Goal: Information Seeking & Learning: Find specific fact

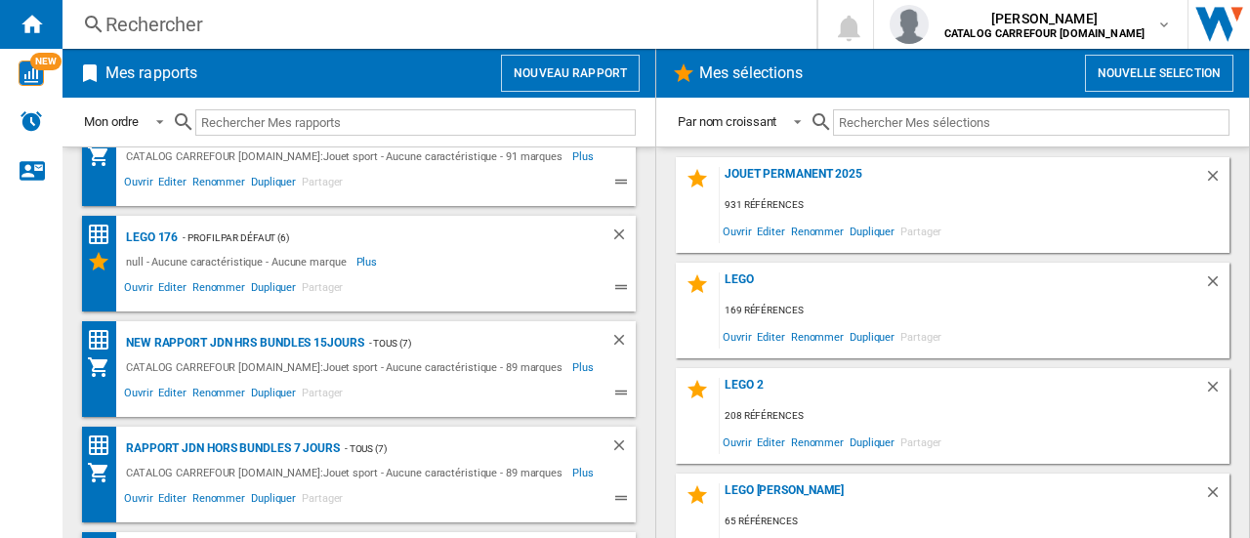
scroll to position [241, 0]
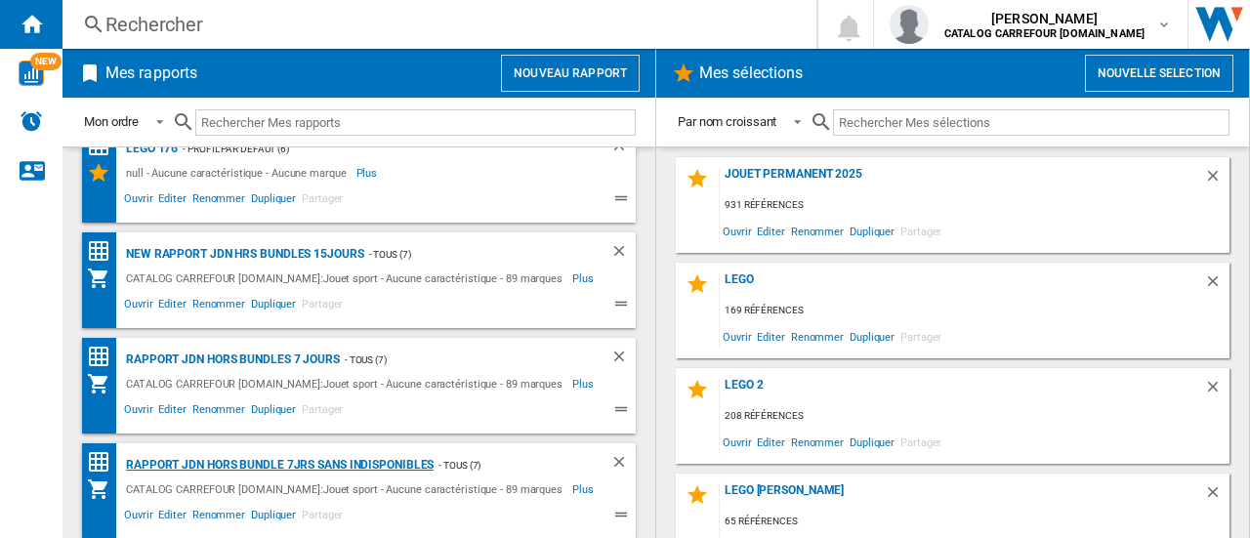
click at [363, 462] on div "Rapport JDN Hors bundle 7Jrs sans indisponibles" at bounding box center [277, 465] width 313 height 24
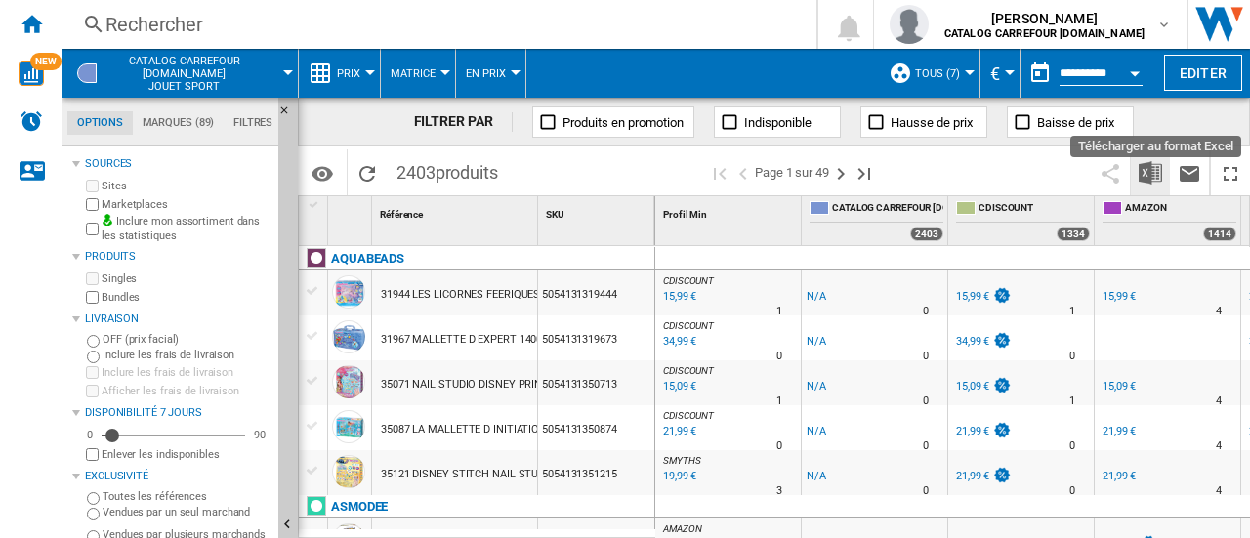
click at [1153, 167] on img "Télécharger au format Excel" at bounding box center [1150, 172] width 23 height 23
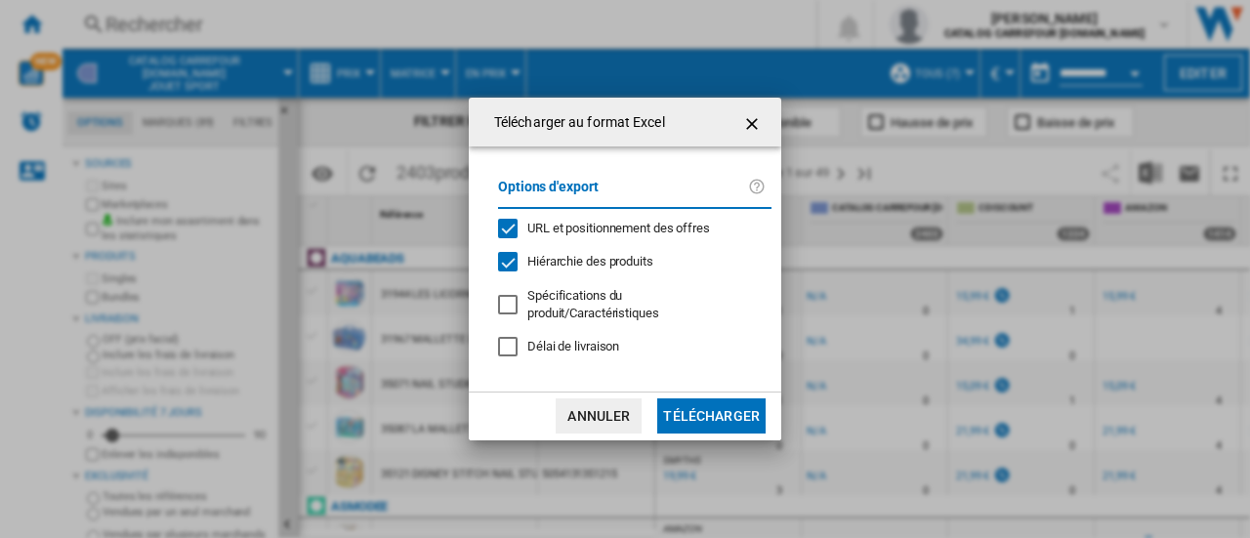
click at [697, 410] on button "Télécharger" at bounding box center [711, 416] width 108 height 35
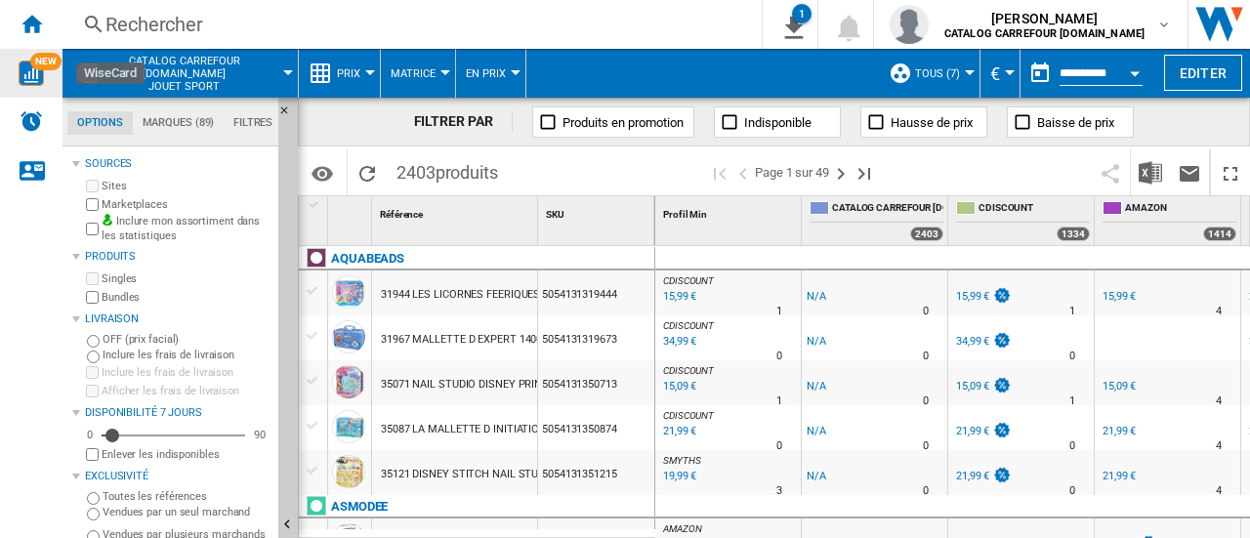
click at [27, 67] on img "WiseCard" at bounding box center [31, 73] width 25 height 25
click at [219, 17] on div "Rechercher" at bounding box center [409, 24] width 606 height 27
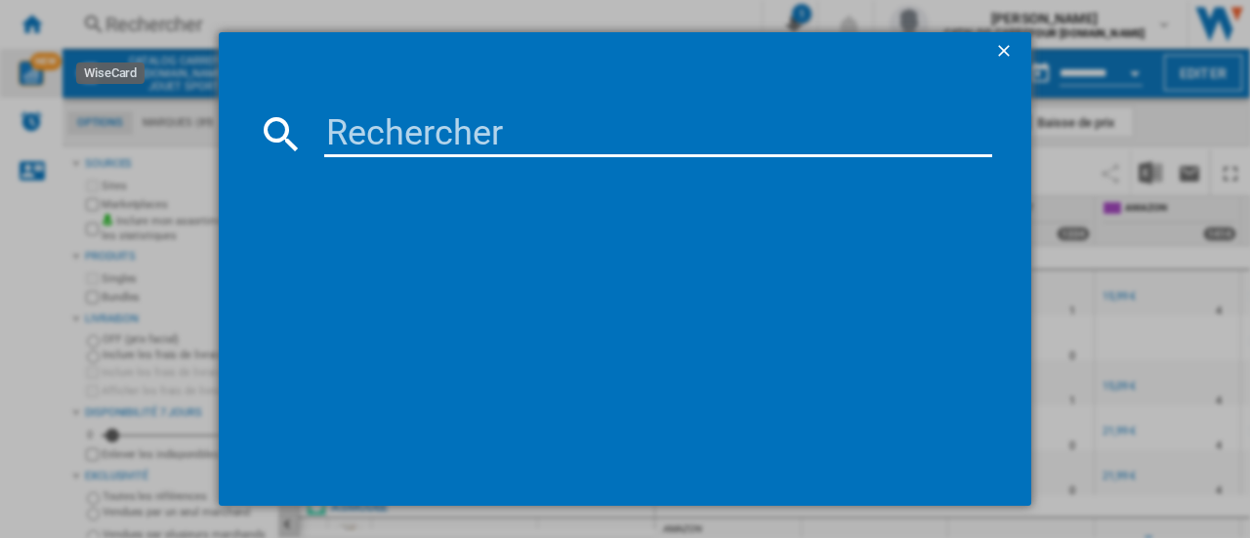
click at [188, 67] on div at bounding box center [625, 269] width 1250 height 538
click at [999, 49] on ng-md-icon "getI18NText('BUTTONS.CLOSE_DIALOG')" at bounding box center [1005, 52] width 23 height 23
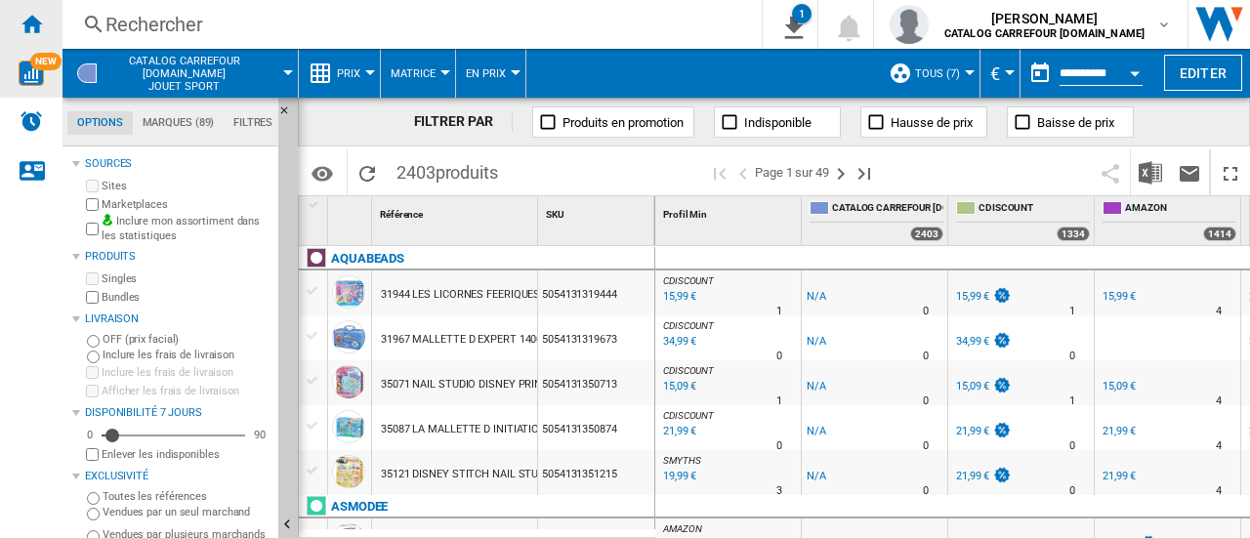
click at [37, 26] on ng-md-icon "Accueil" at bounding box center [31, 23] width 23 height 23
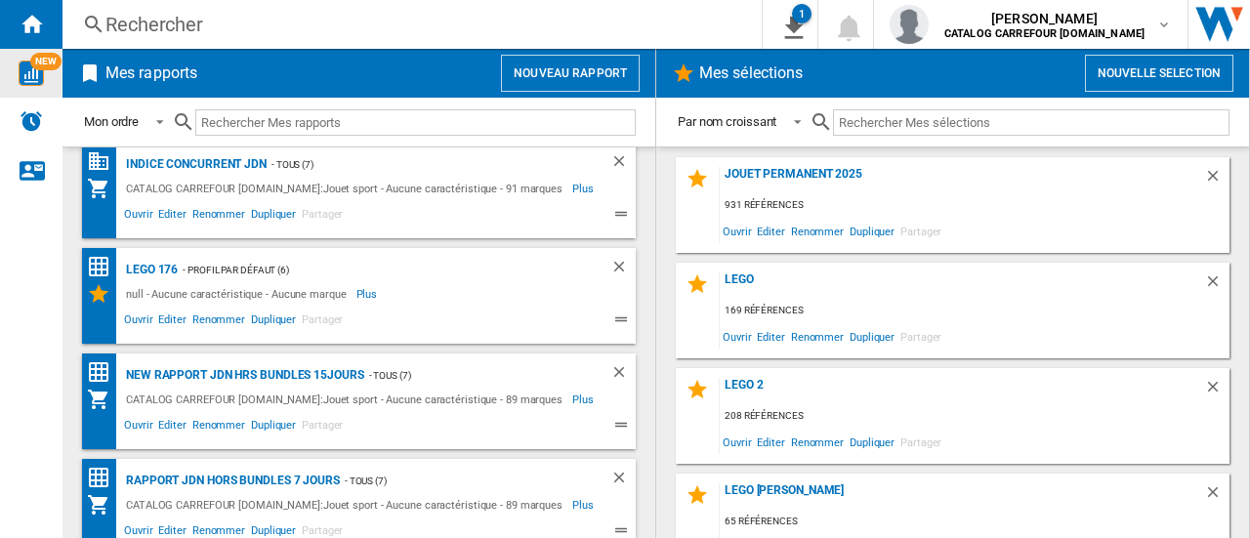
scroll to position [241, 0]
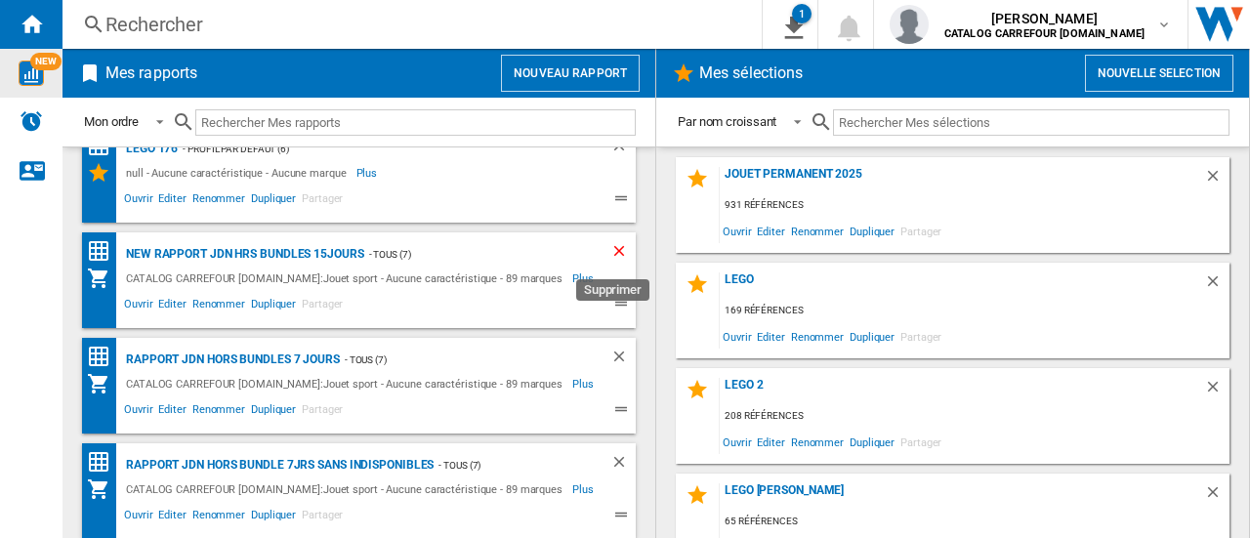
click at [611, 249] on ng-md-icon "Supprimer" at bounding box center [622, 253] width 23 height 23
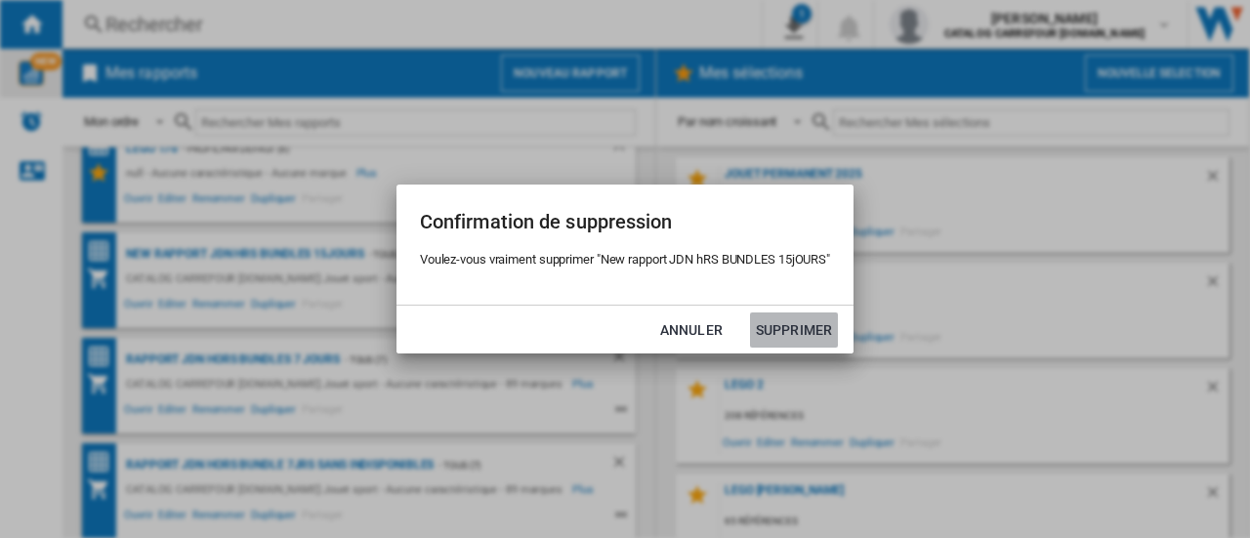
click at [785, 328] on button "Supprimer" at bounding box center [794, 330] width 88 height 35
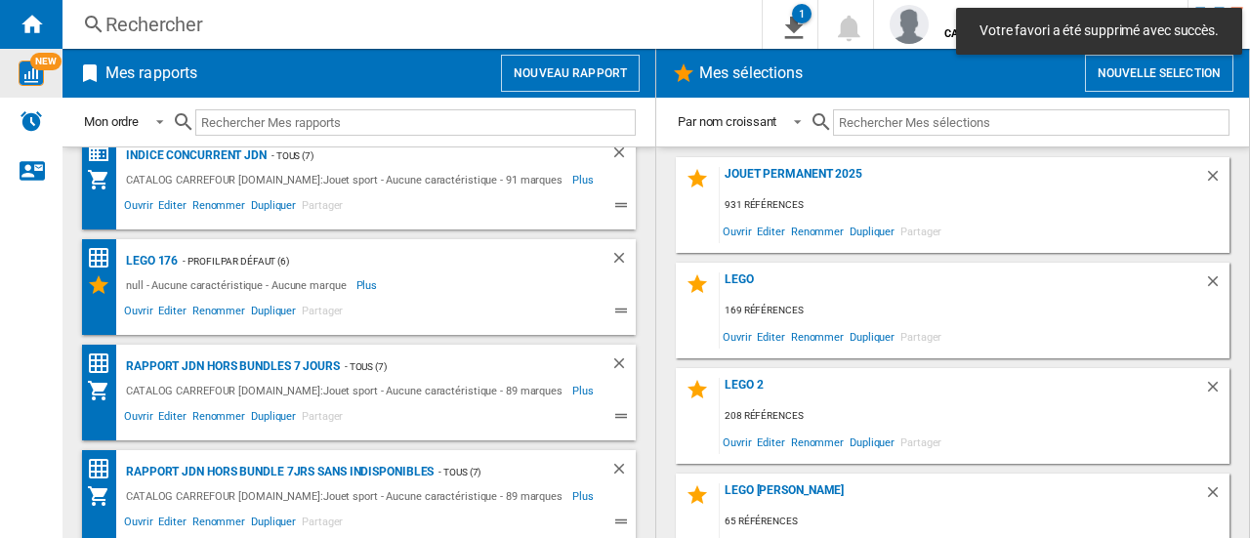
scroll to position [136, 0]
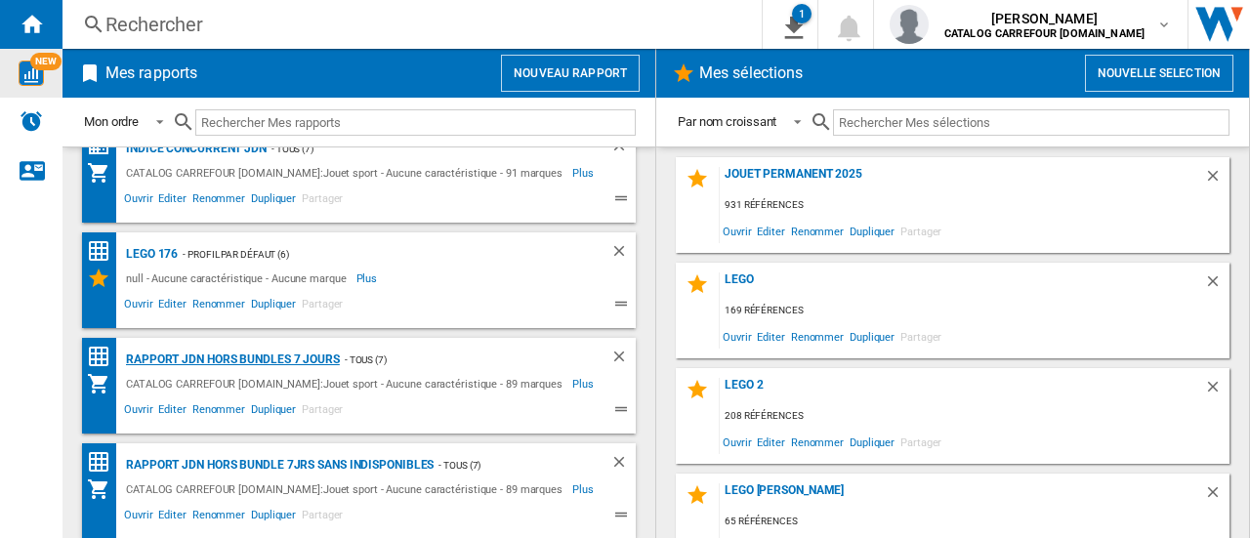
click at [234, 356] on div "Rapport JDN Hors Bundles 7 jours" at bounding box center [230, 360] width 219 height 24
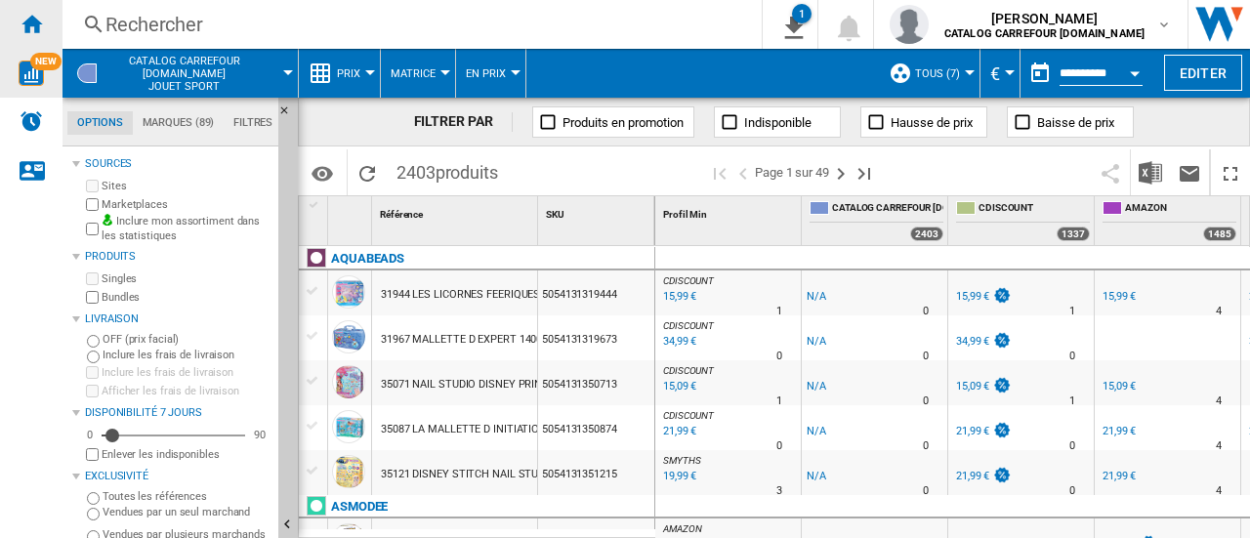
click at [27, 21] on ng-md-icon "Accueil" at bounding box center [31, 23] width 23 height 23
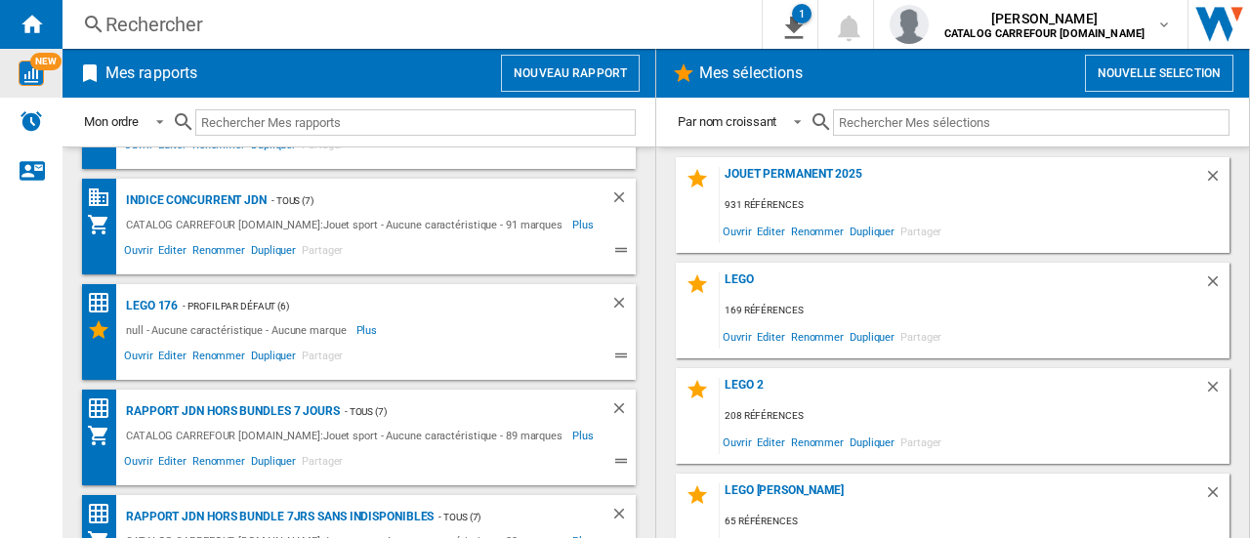
scroll to position [136, 0]
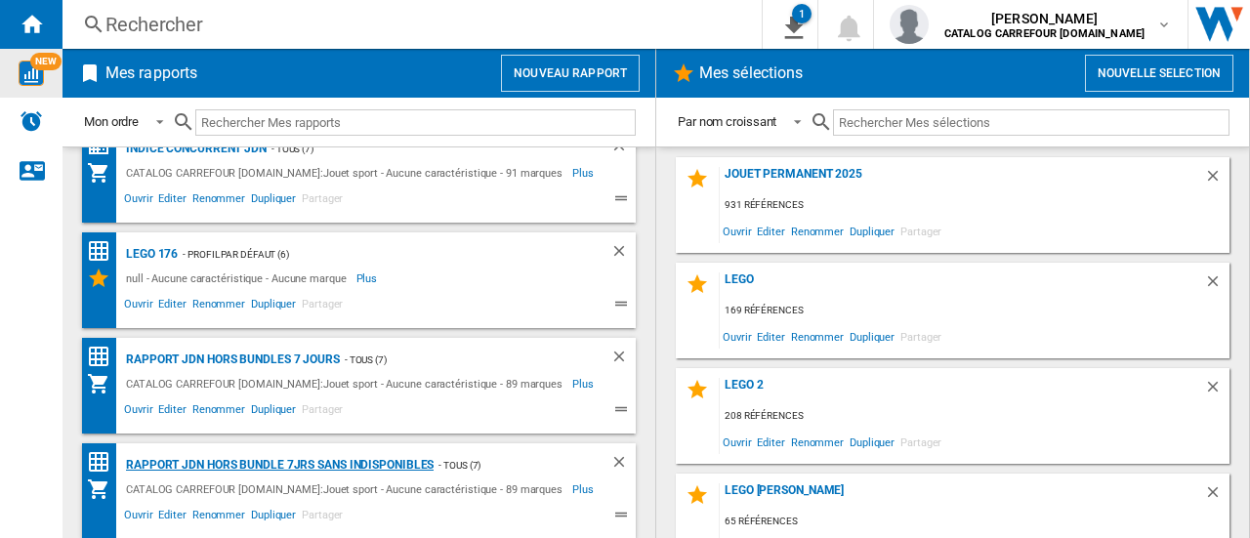
click at [303, 464] on div "Rapport JDN Hors bundle 7Jrs sans indisponibles" at bounding box center [277, 465] width 313 height 24
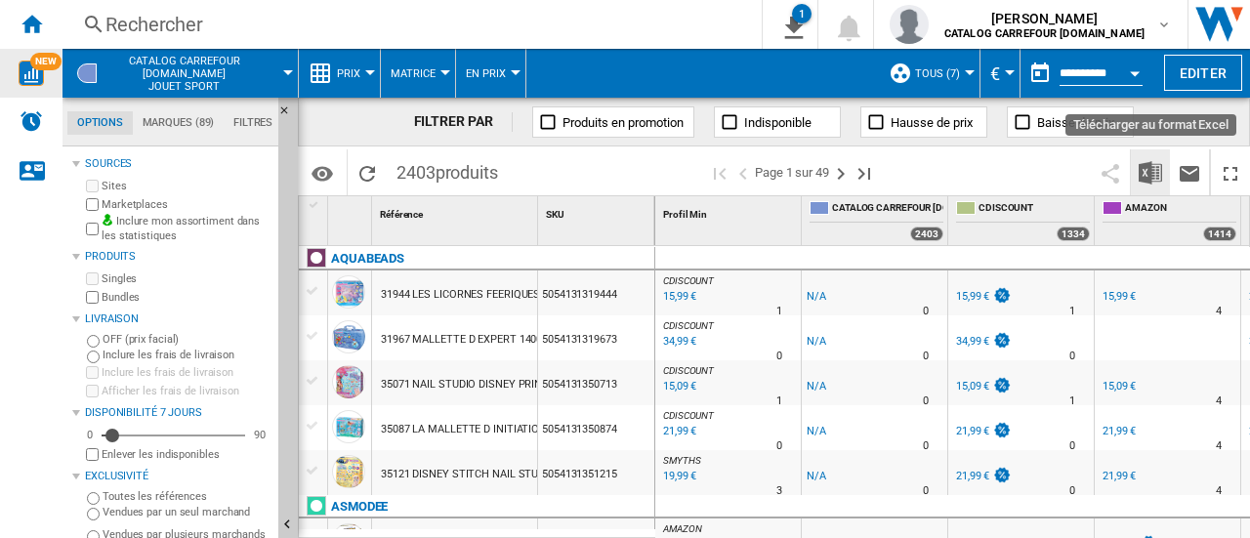
click at [1151, 173] on img "Télécharger au format Excel" at bounding box center [1150, 172] width 23 height 23
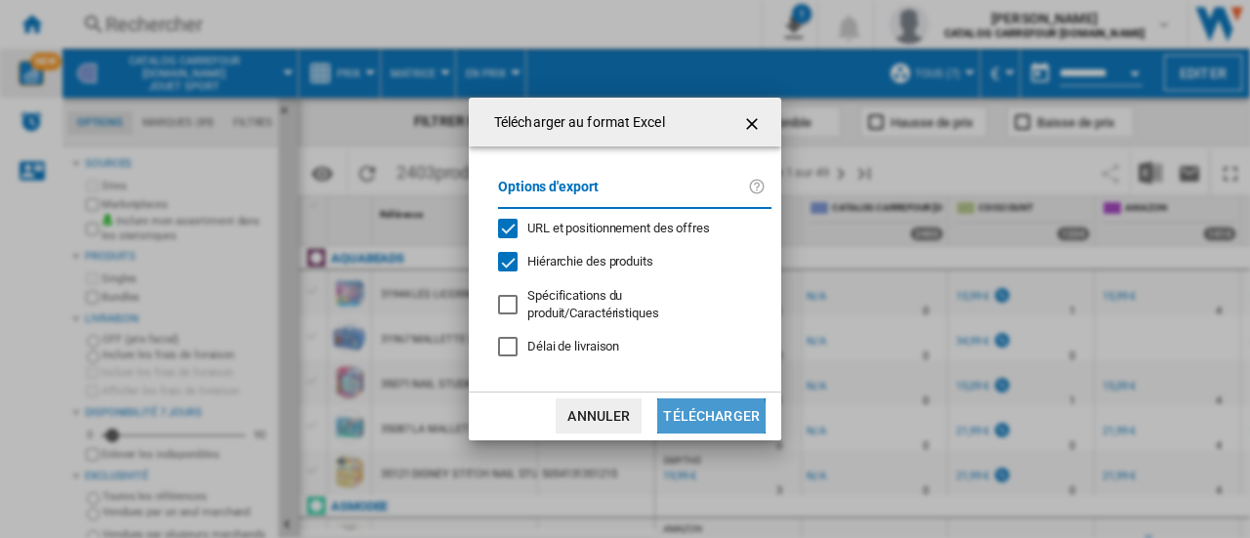
click at [709, 418] on button "Télécharger" at bounding box center [711, 416] width 108 height 35
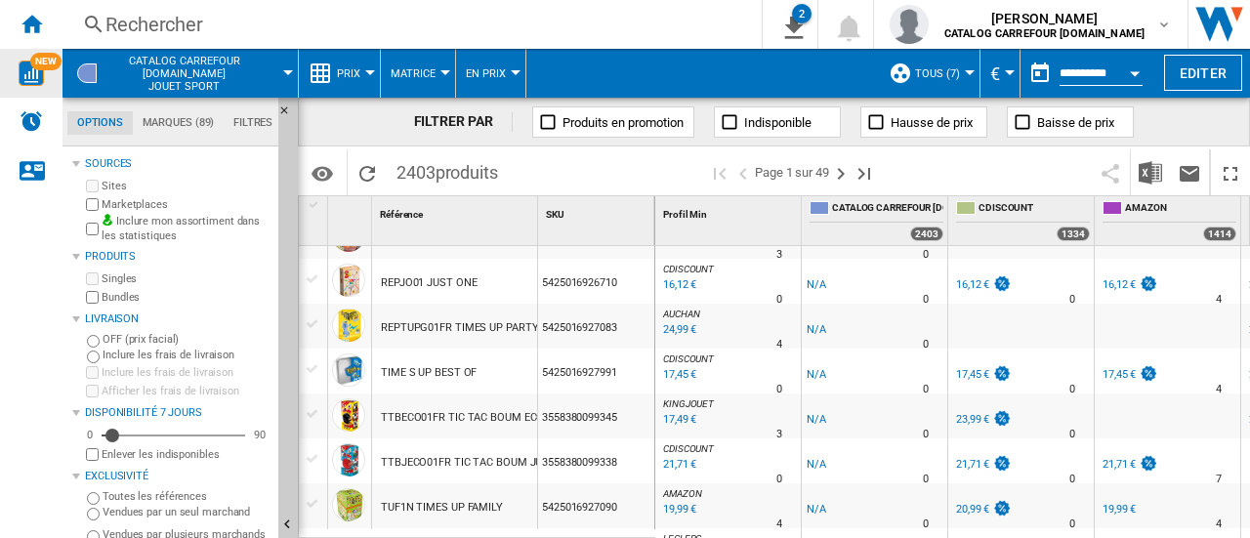
scroll to position [2051, 0]
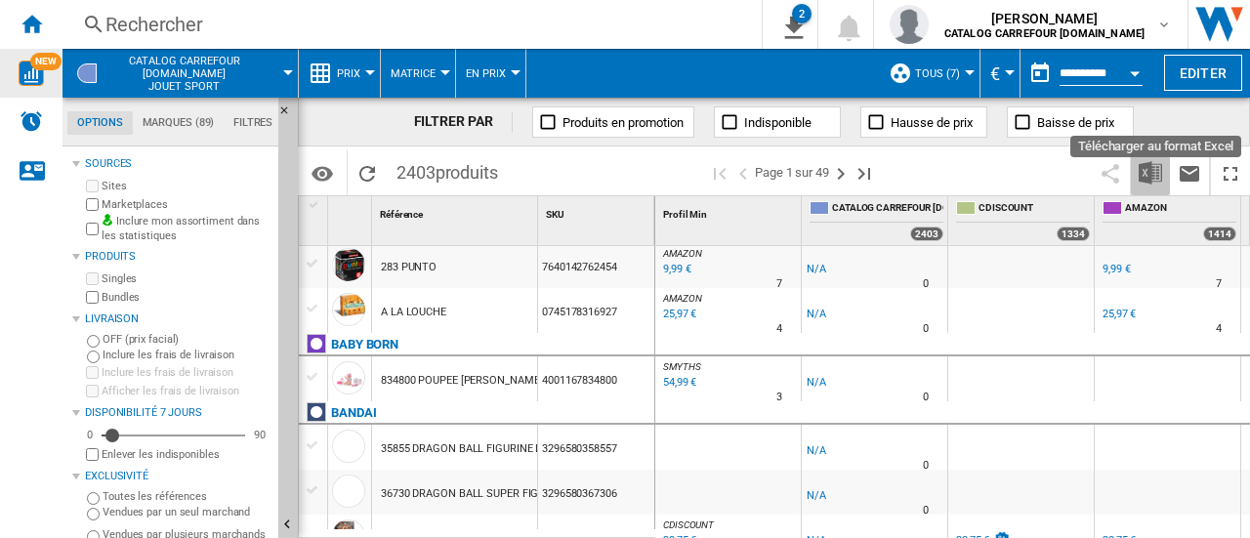
click at [1152, 172] on img "Télécharger au format Excel" at bounding box center [1150, 172] width 23 height 23
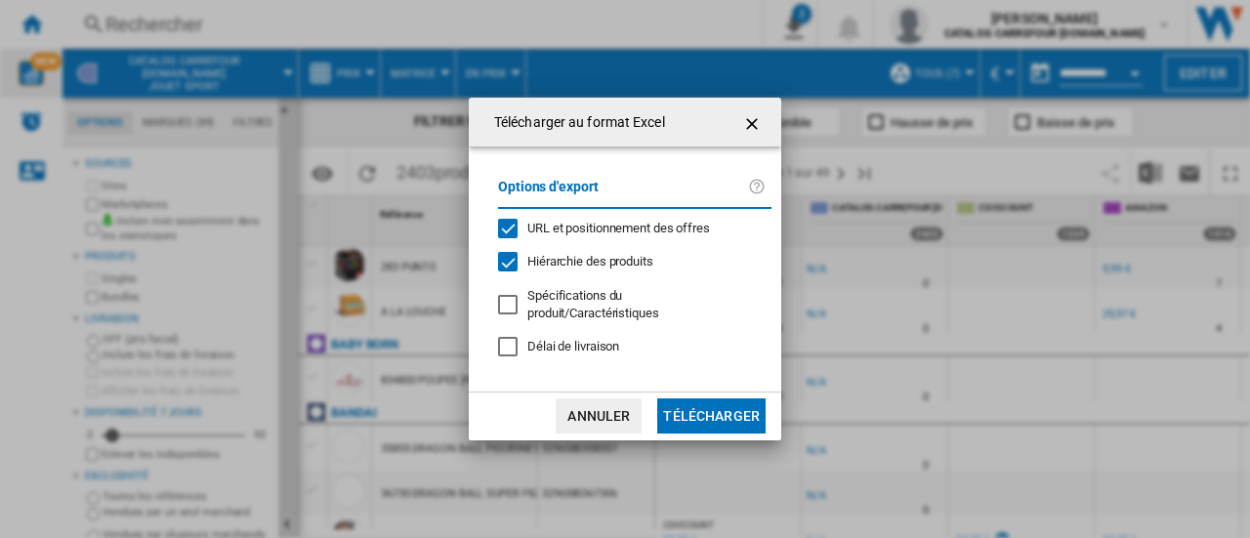
click at [697, 411] on button "Télécharger" at bounding box center [711, 416] width 108 height 35
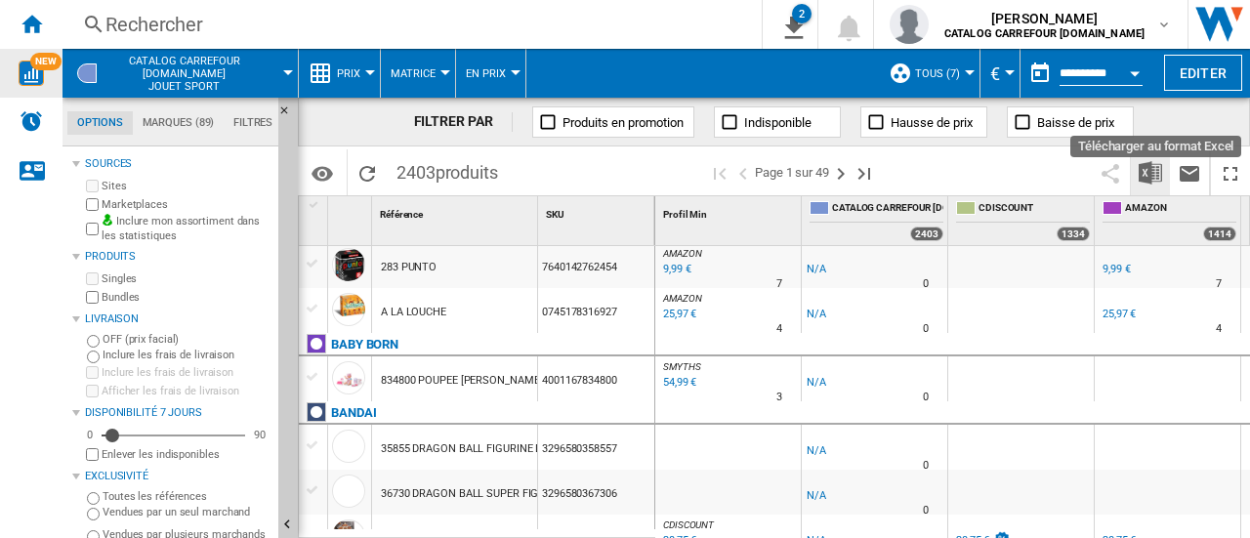
click at [1157, 173] on img "Télécharger au format Excel" at bounding box center [1150, 172] width 23 height 23
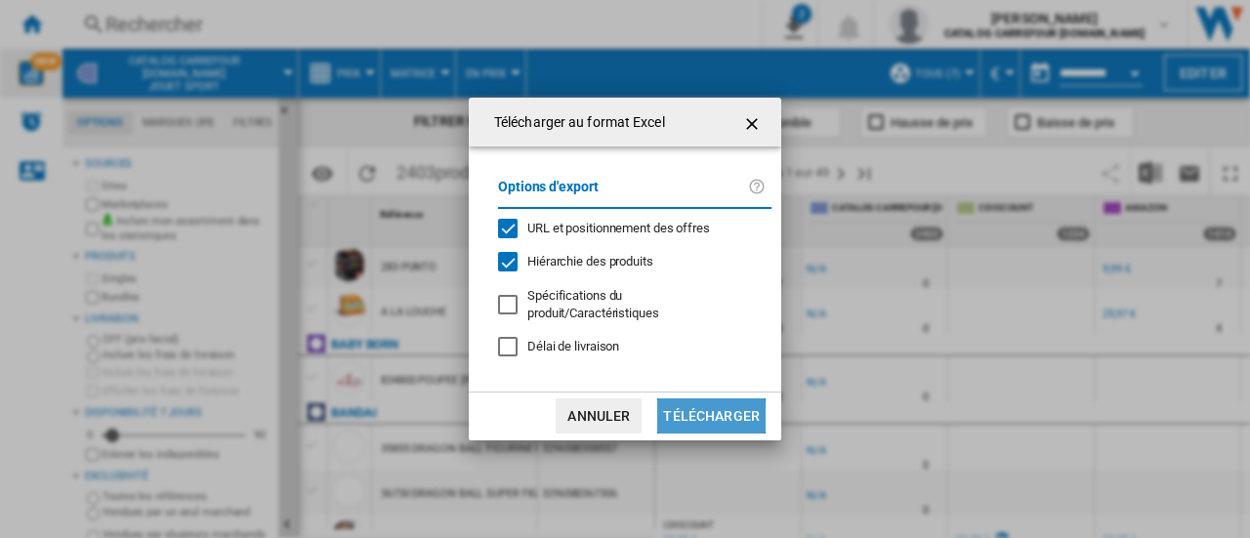
click at [694, 420] on button "Télécharger" at bounding box center [711, 416] width 108 height 35
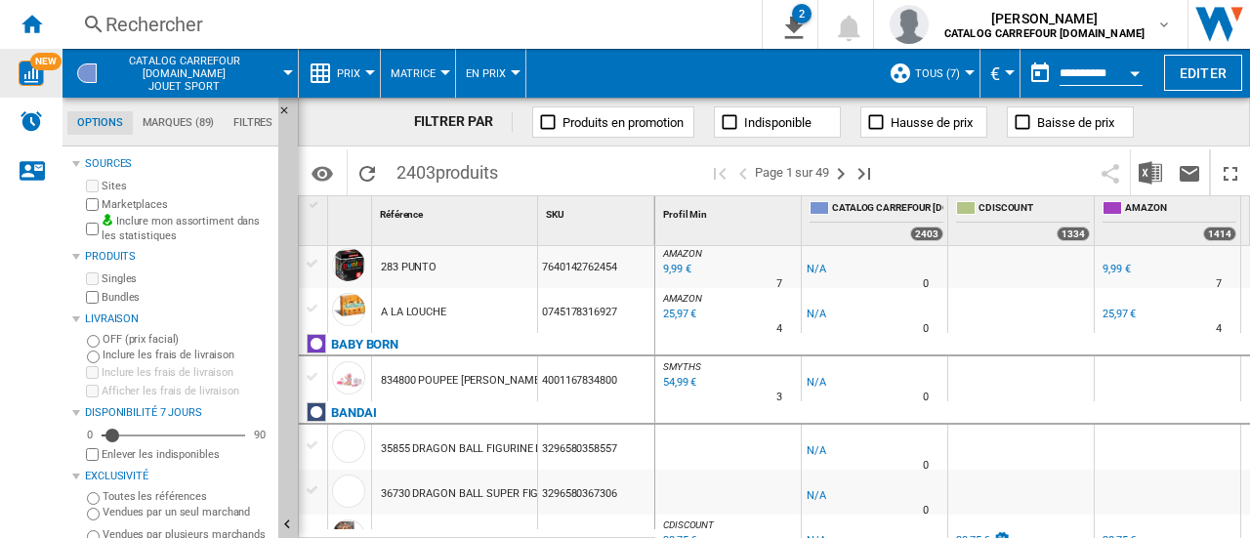
click at [291, 21] on div "Rechercher" at bounding box center [409, 24] width 606 height 27
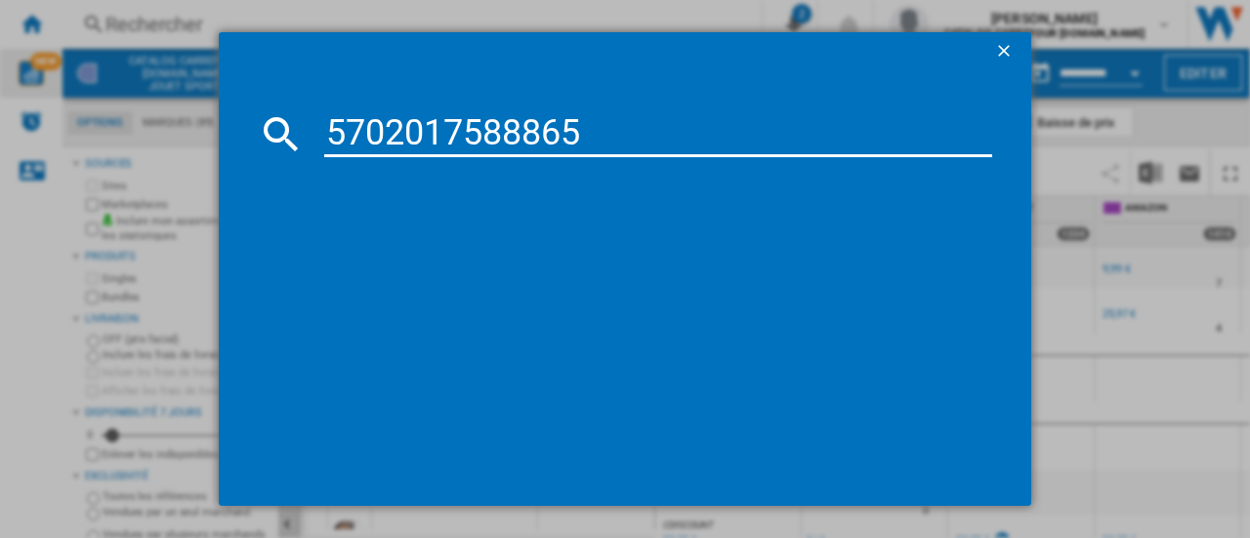
type input "5702017588865"
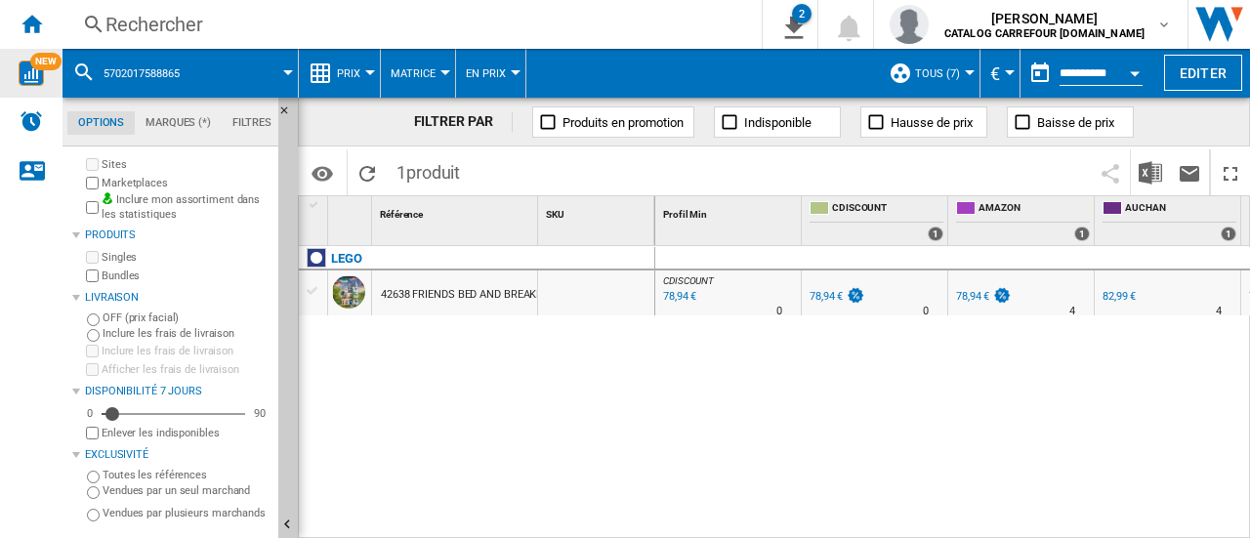
click at [177, 21] on div "Rechercher" at bounding box center [409, 24] width 606 height 27
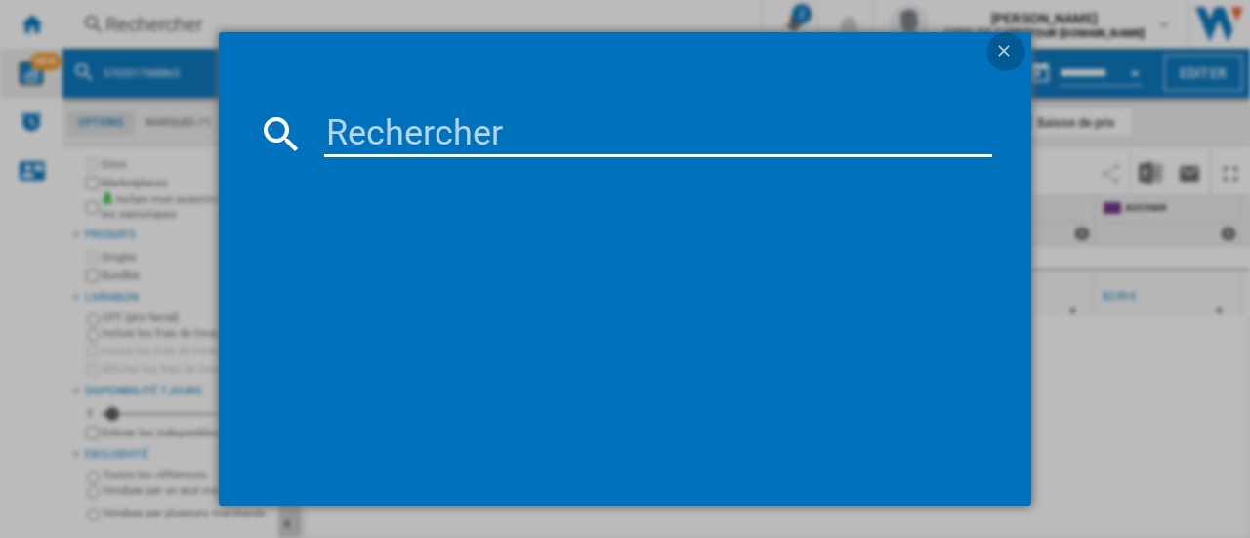
click at [996, 51] on ng-md-icon "getI18NText('BUTTONS.CLOSE_DIALOG')" at bounding box center [1005, 52] width 23 height 23
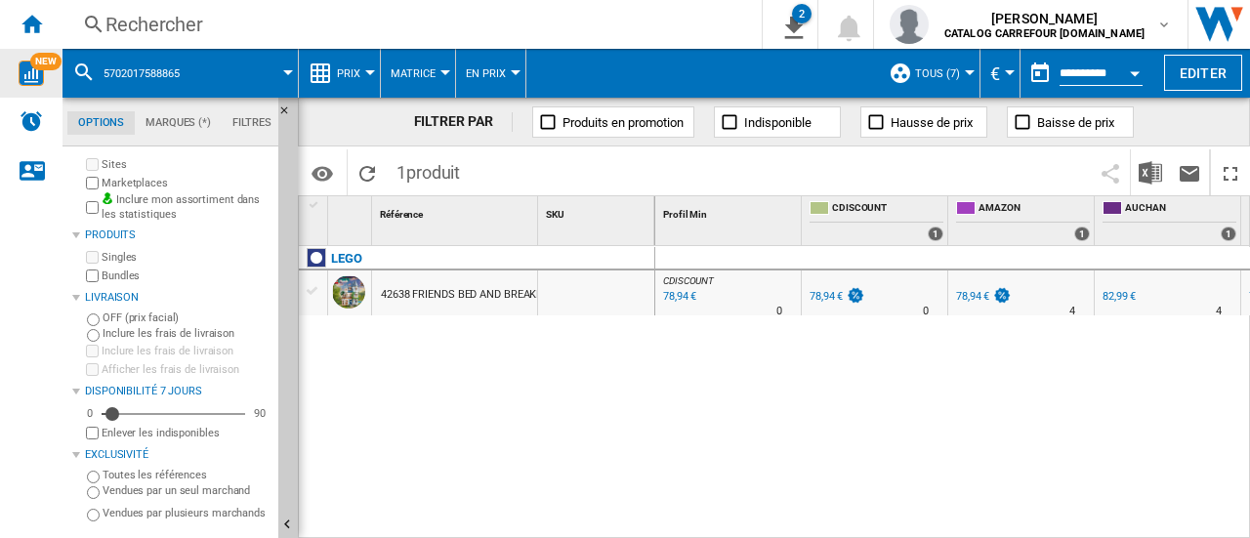
click at [459, 292] on div "42638 FRIENDS BED AND BREAKFAST IN KASTEEL" at bounding box center [501, 295] width 241 height 45
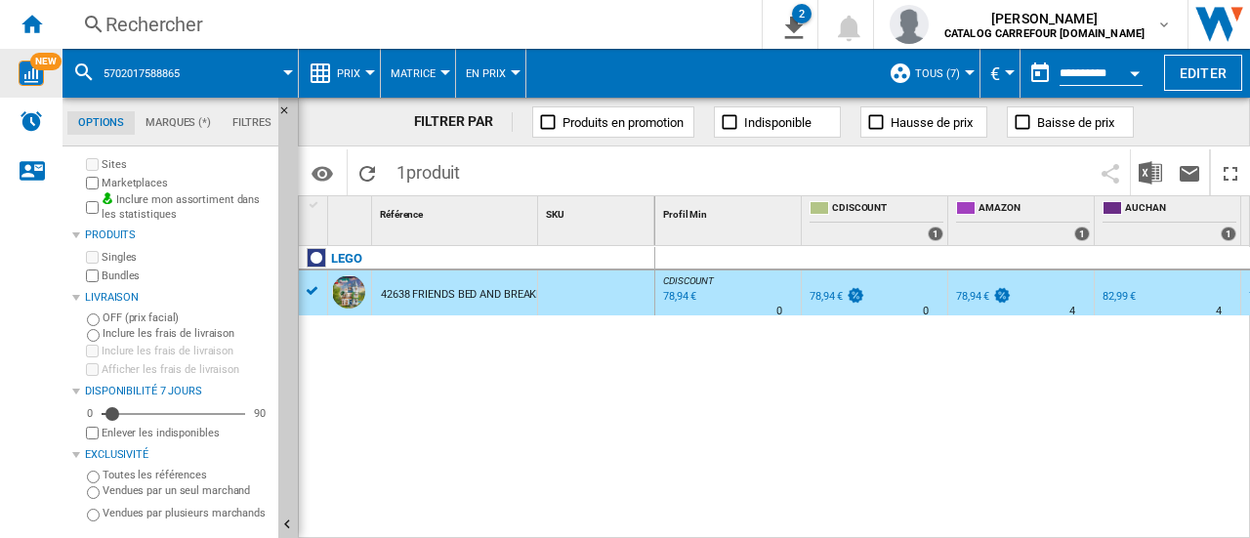
click at [459, 292] on div "42638 FRIENDS BED AND BREAKFAST IN KASTEEL" at bounding box center [501, 295] width 241 height 45
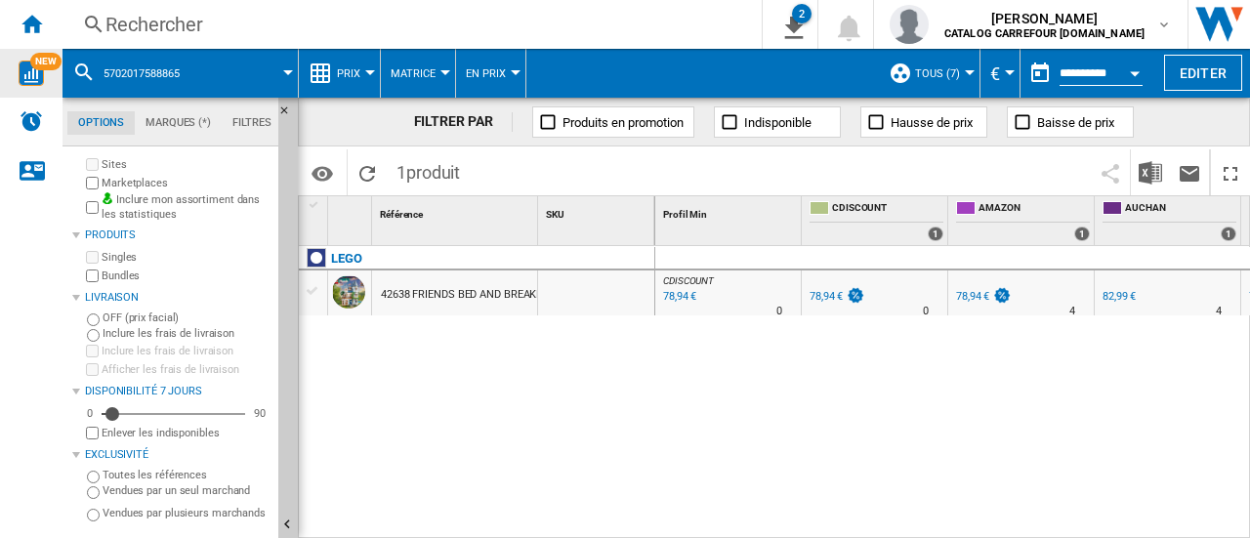
click at [459, 292] on div "42638 FRIENDS BED AND BREAKFAST IN KASTEEL" at bounding box center [501, 295] width 241 height 45
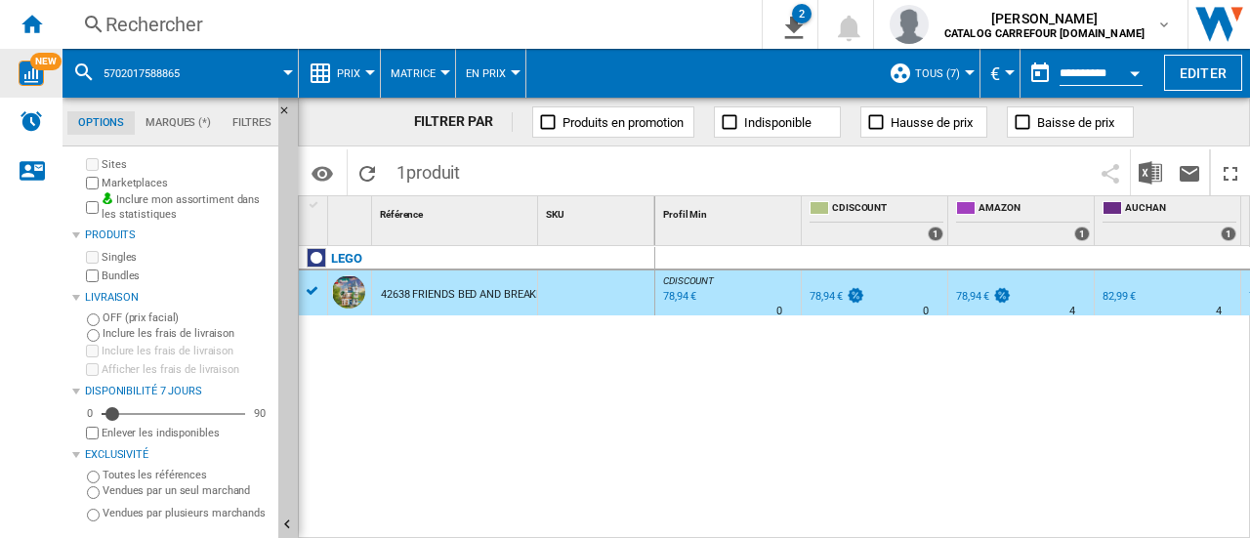
click at [963, 293] on div "78,94 €" at bounding box center [972, 296] width 33 height 13
click at [31, 18] on ng-md-icon "Accueil" at bounding box center [31, 23] width 23 height 23
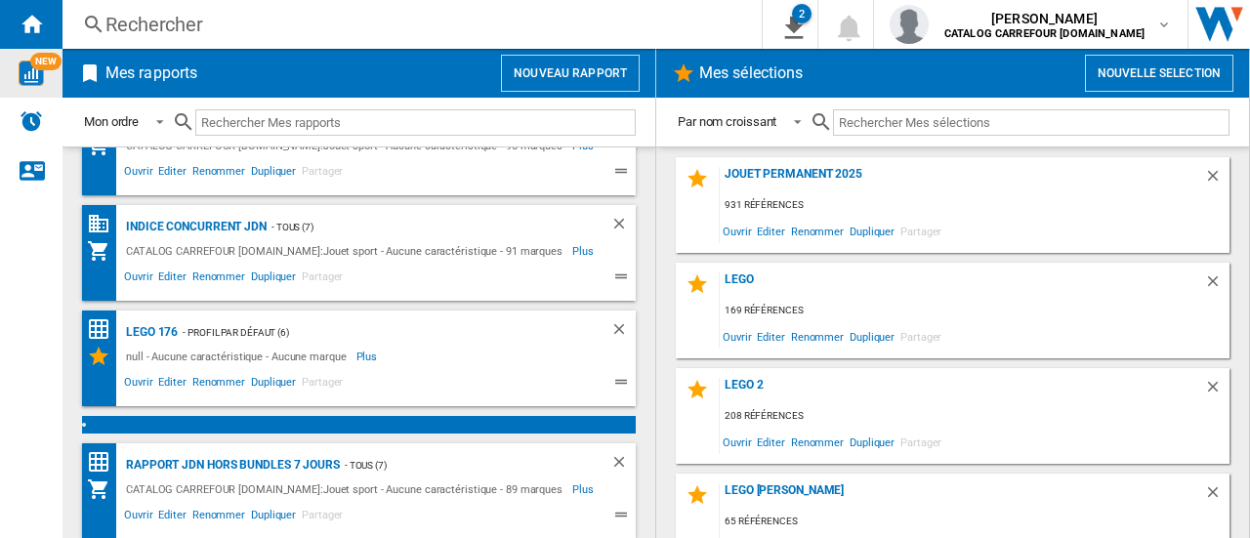
scroll to position [136, 0]
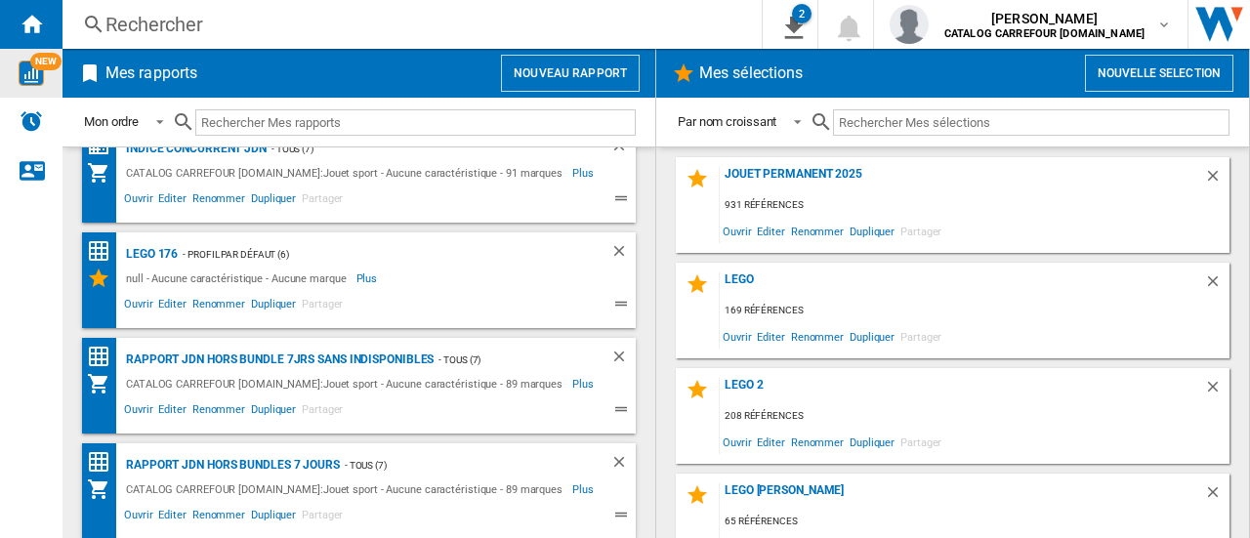
drag, startPoint x: 320, startPoint y: 461, endPoint x: 418, endPoint y: 474, distance: 98.5
click at [418, 474] on div "- TOUS (7)" at bounding box center [456, 465] width 232 height 24
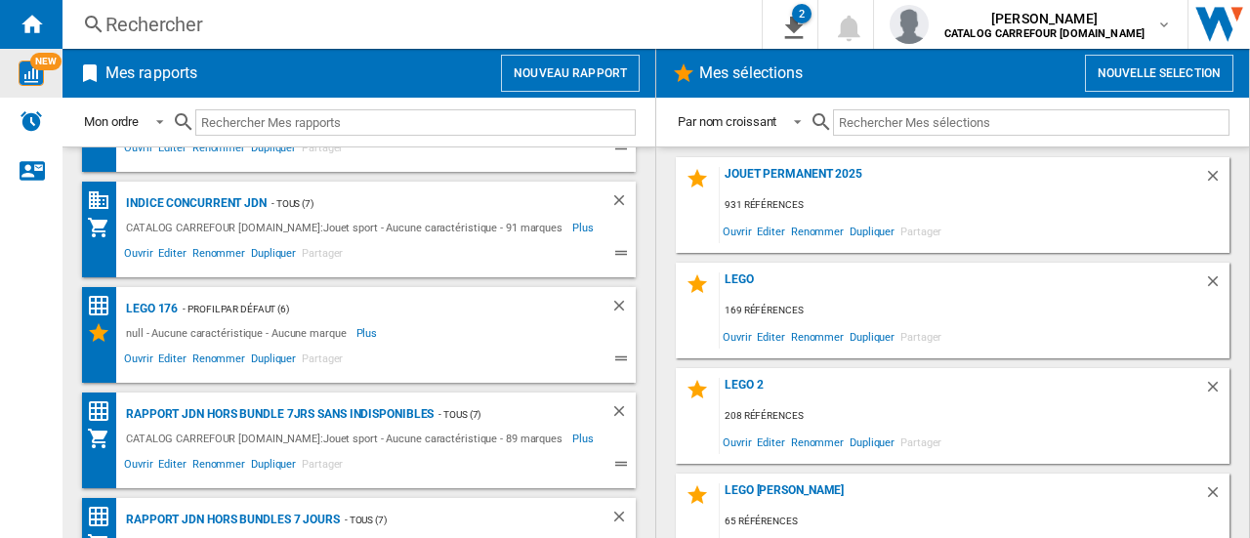
scroll to position [0, 0]
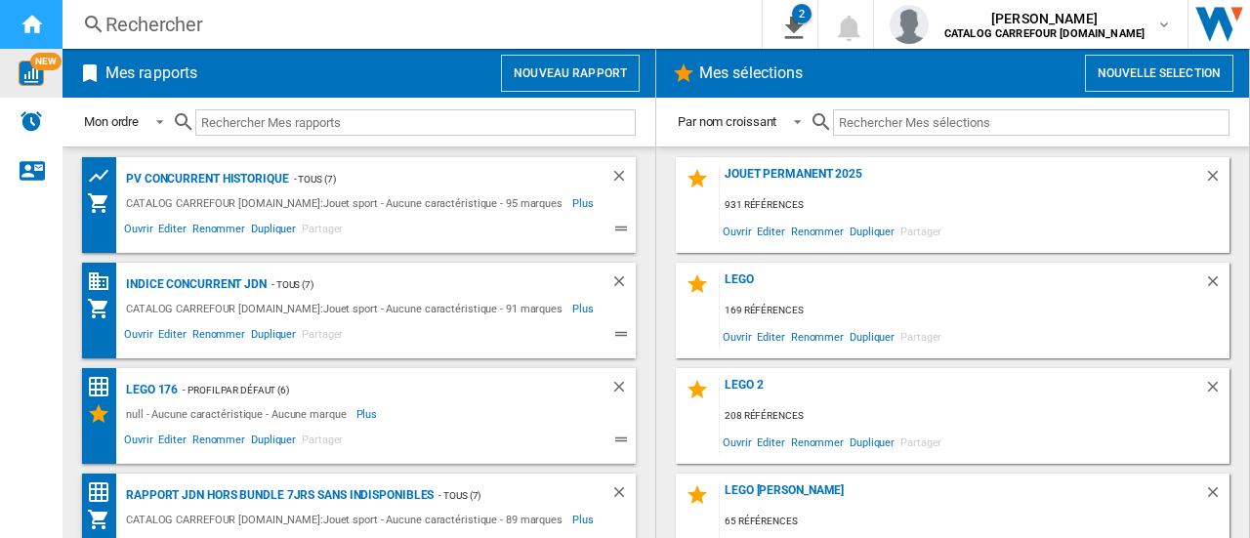
click at [33, 26] on ng-md-icon "Accueil" at bounding box center [31, 23] width 23 height 23
click at [39, 24] on ng-md-icon "Accueil" at bounding box center [31, 23] width 23 height 23
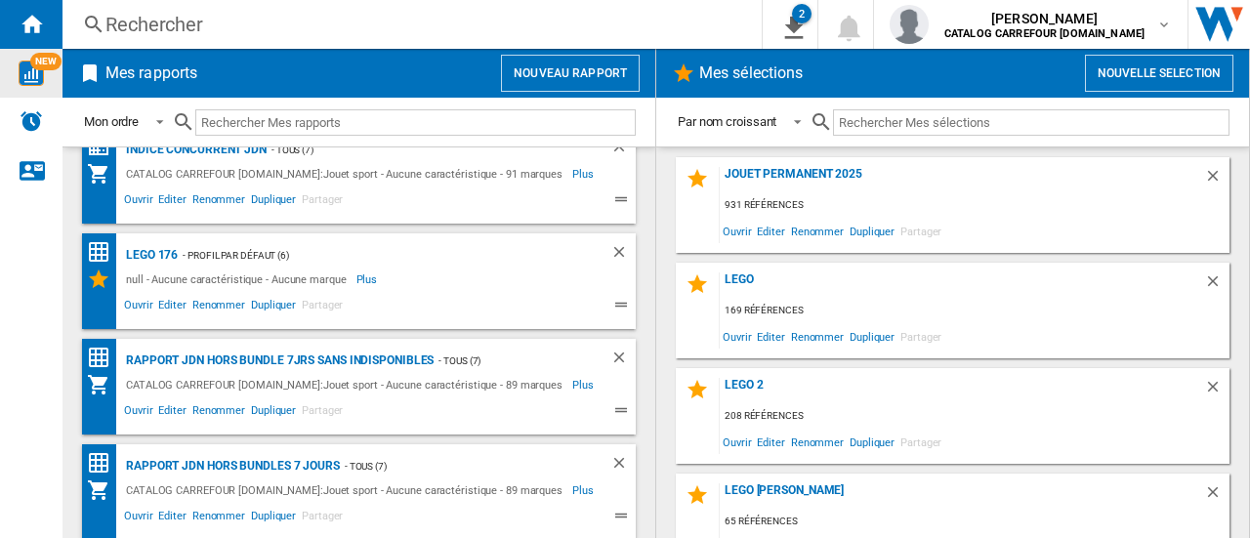
scroll to position [136, 0]
click at [232, 357] on div "Rapport JDN Hors bundle 7Jrs sans indisponibles" at bounding box center [277, 360] width 313 height 24
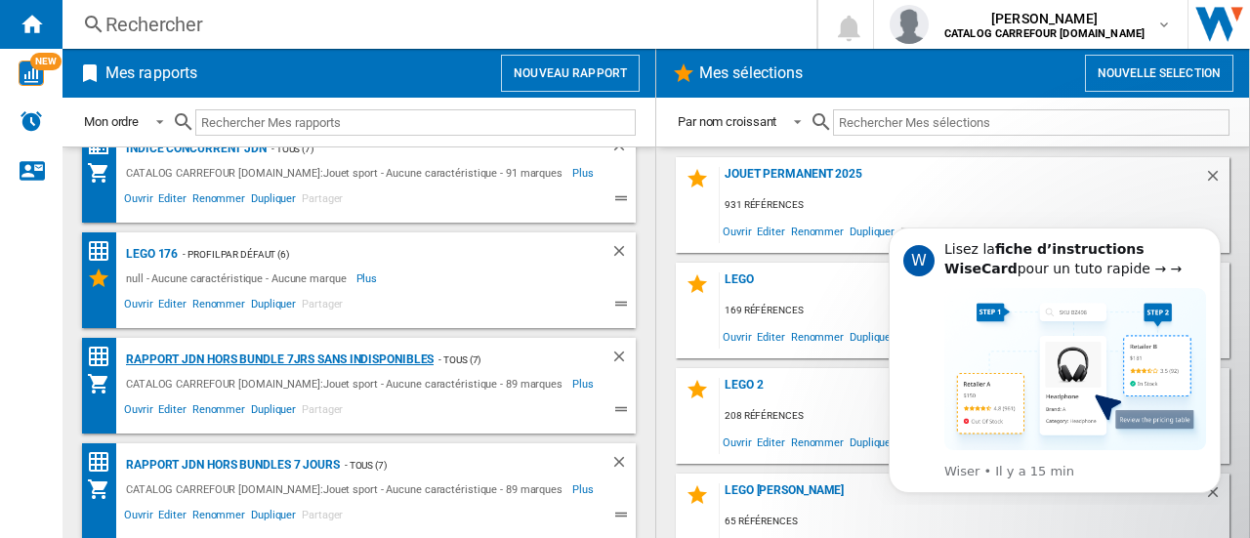
click at [362, 361] on div "Rapport JDN Hors bundle 7Jrs sans indisponibles" at bounding box center [277, 360] width 313 height 24
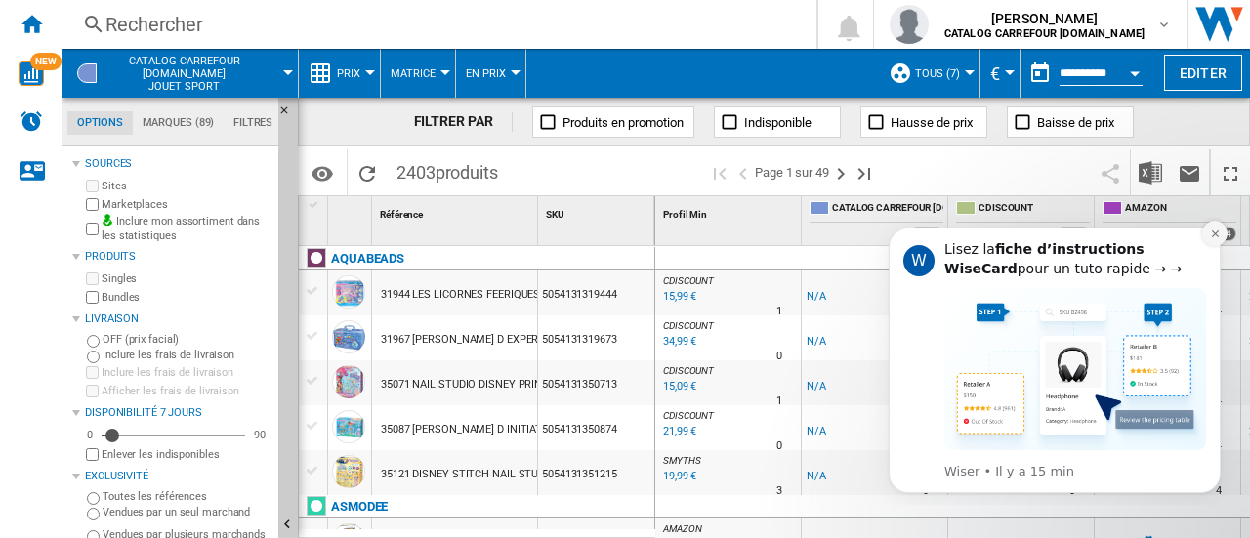
click at [1217, 229] on icon "Dismiss notification" at bounding box center [1215, 234] width 11 height 11
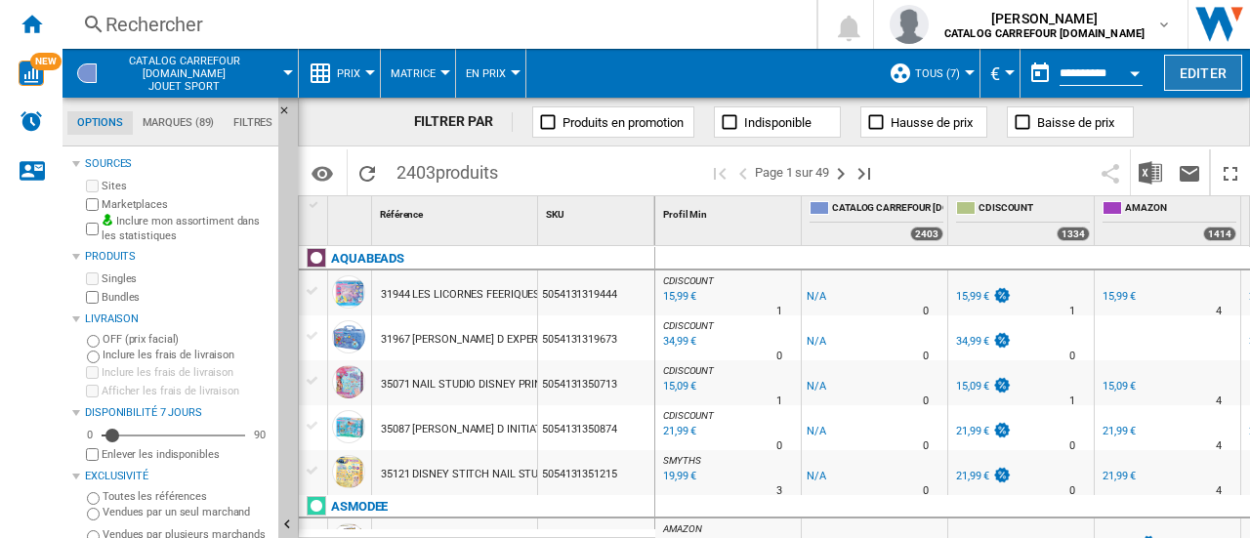
click at [1213, 75] on button "Editer" at bounding box center [1203, 73] width 78 height 36
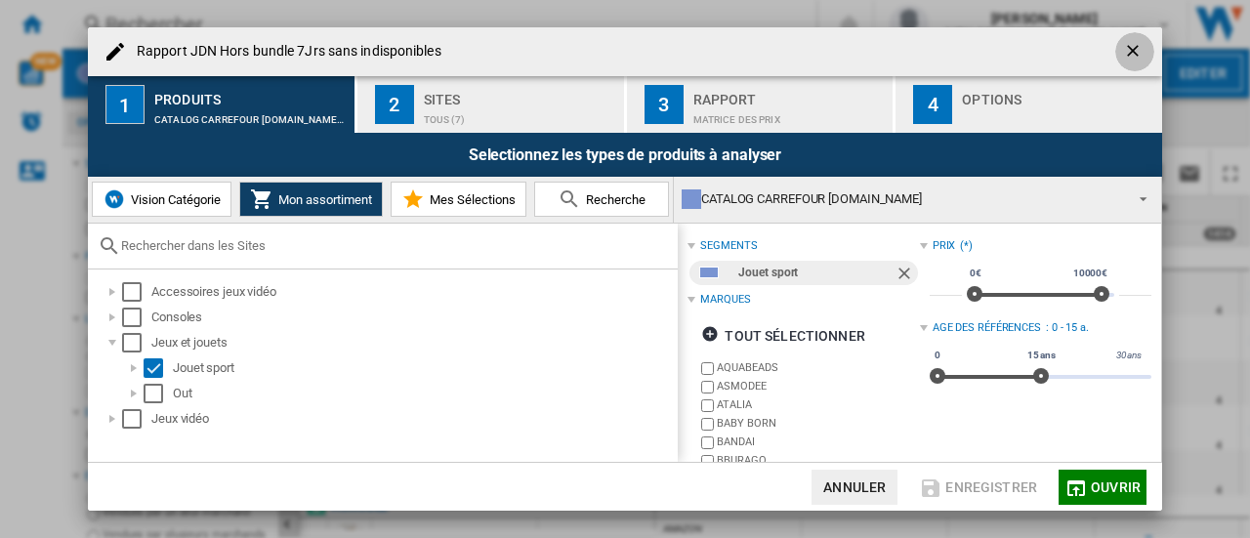
click at [1127, 54] on ng-md-icon "getI18NText('BUTTONS.CLOSE_DIALOG')" at bounding box center [1134, 52] width 23 height 23
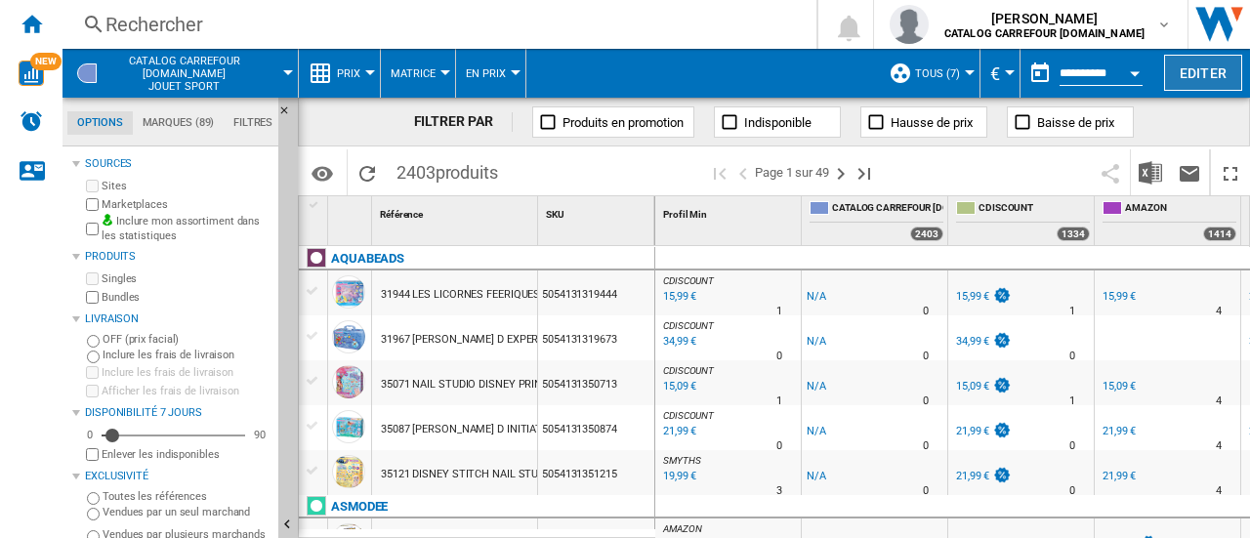
click at [1204, 69] on button "Editer" at bounding box center [1203, 73] width 78 height 36
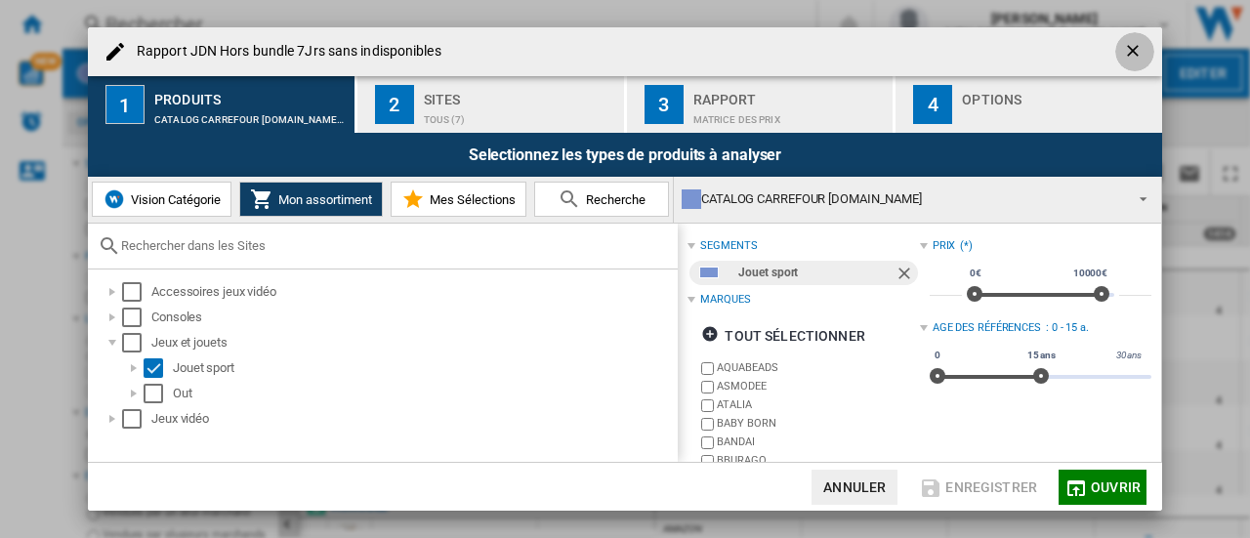
click at [1128, 50] on ng-md-icon "getI18NText('BUTTONS.CLOSE_DIALOG')" at bounding box center [1134, 52] width 23 height 23
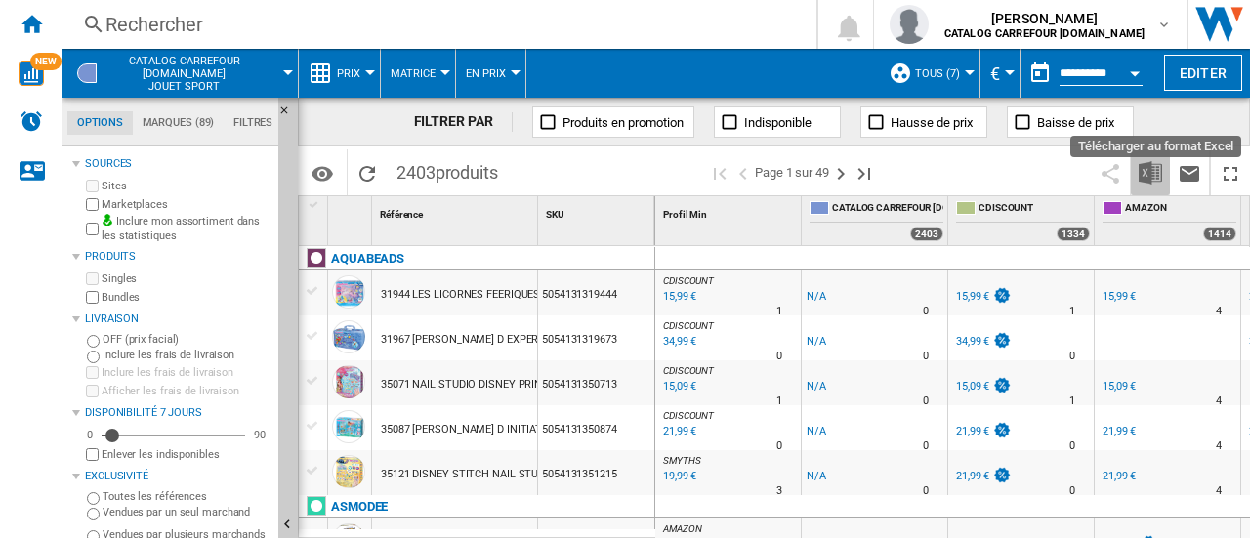
click at [1159, 175] on img "Télécharger au format Excel" at bounding box center [1150, 172] width 23 height 23
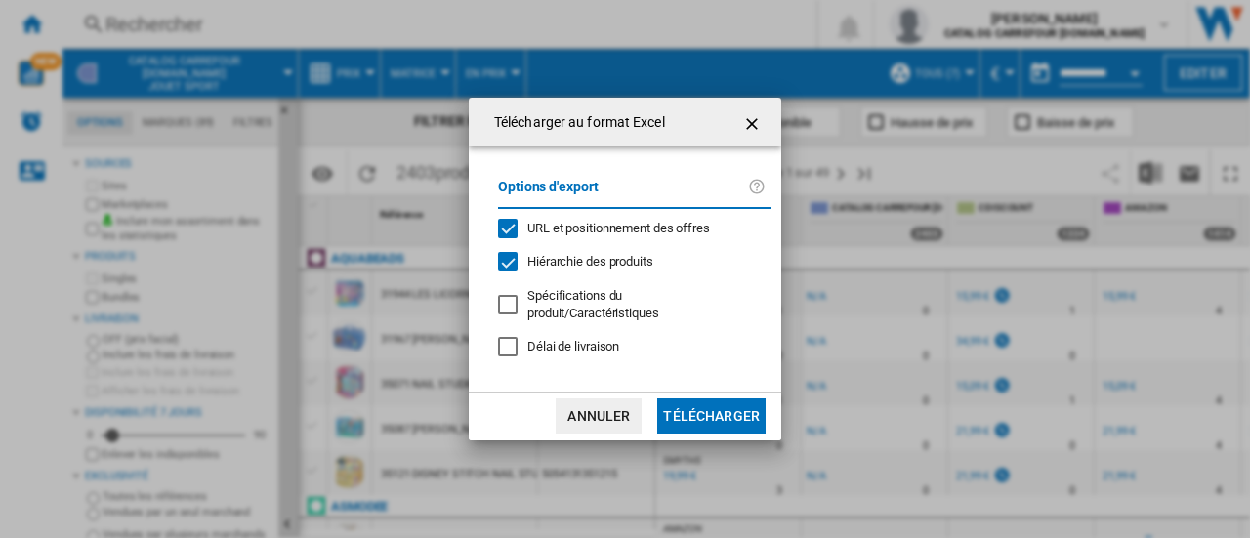
click at [715, 421] on button "Télécharger" at bounding box center [711, 416] width 108 height 35
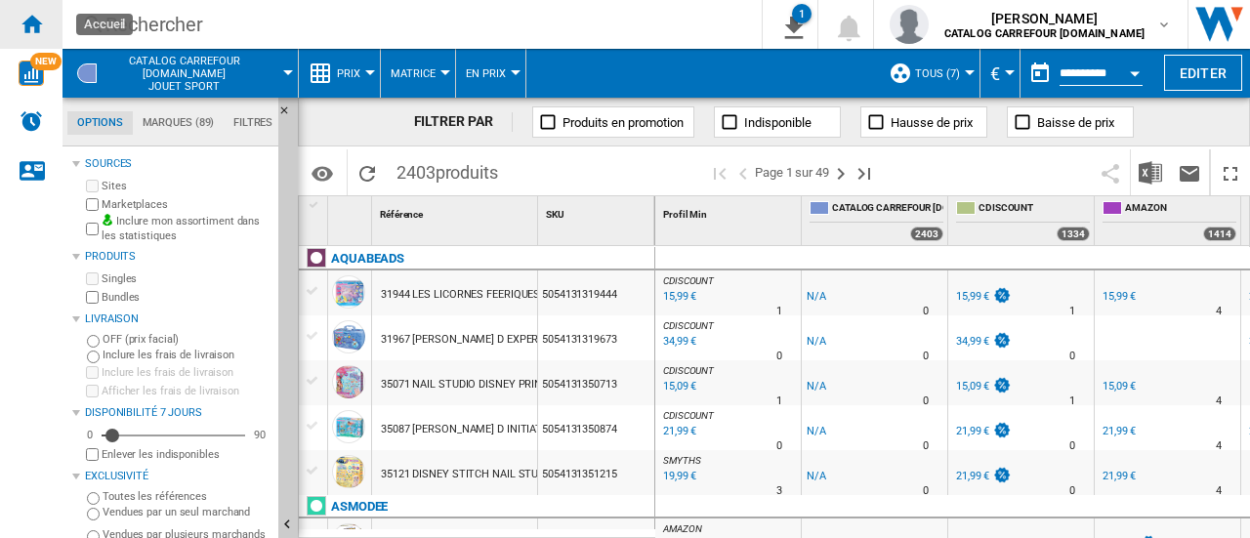
click at [27, 21] on ng-md-icon "Accueil" at bounding box center [31, 23] width 23 height 23
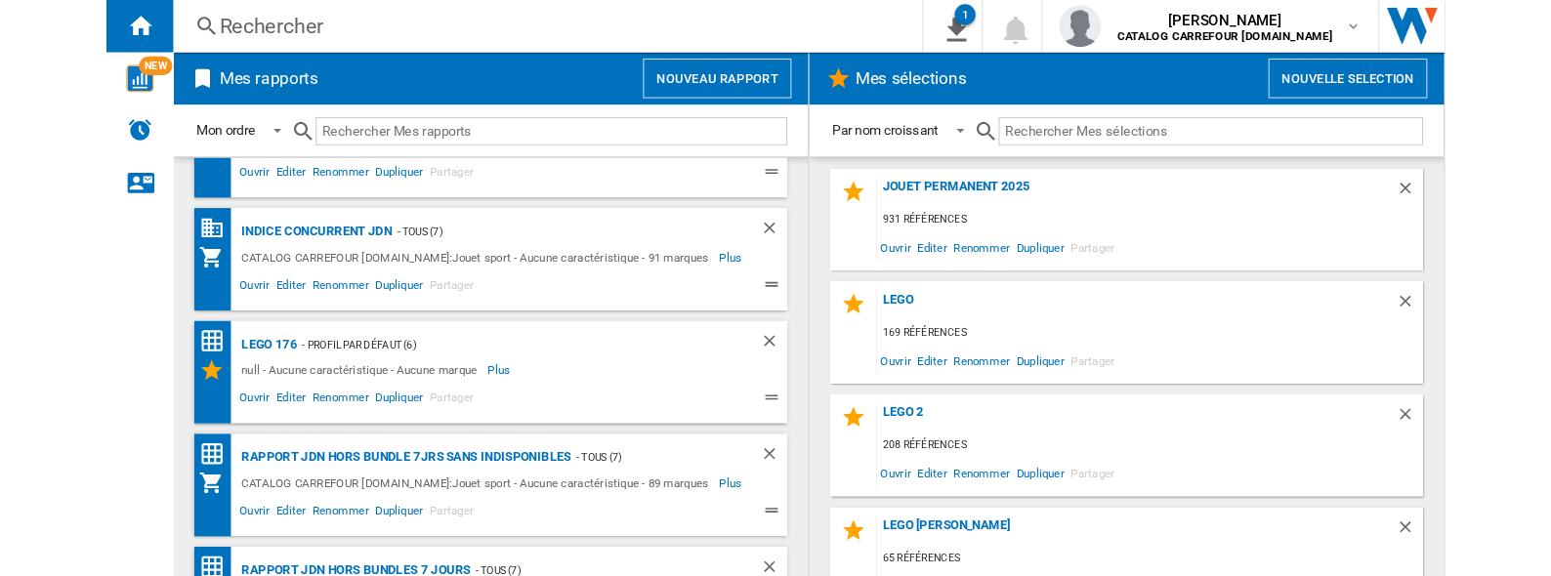
scroll to position [98, 0]
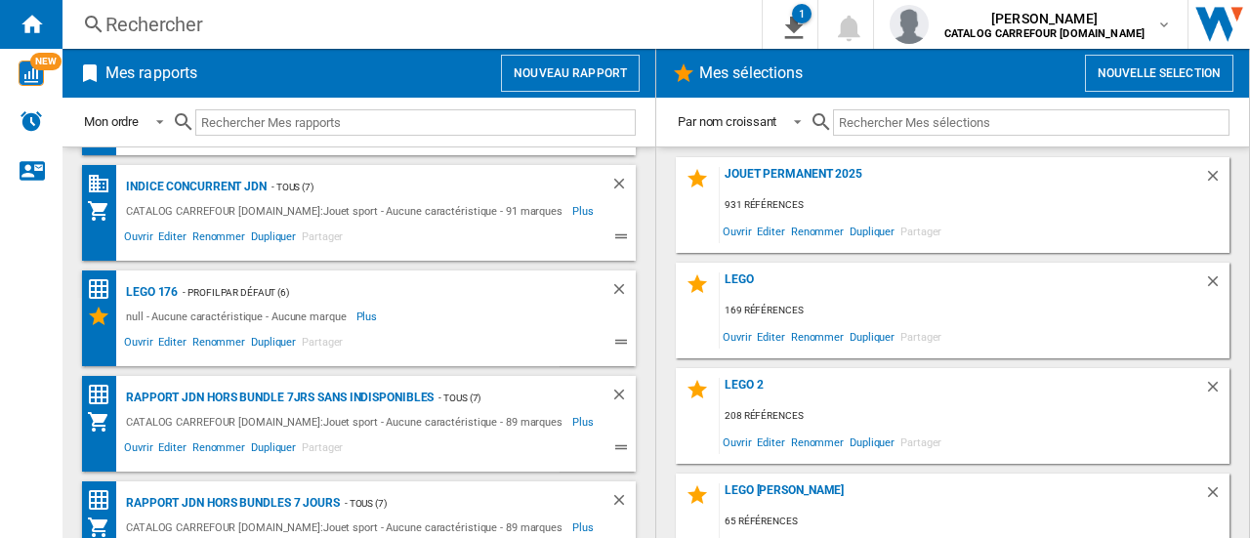
click at [236, 21] on div "Rechercher" at bounding box center [409, 24] width 606 height 27
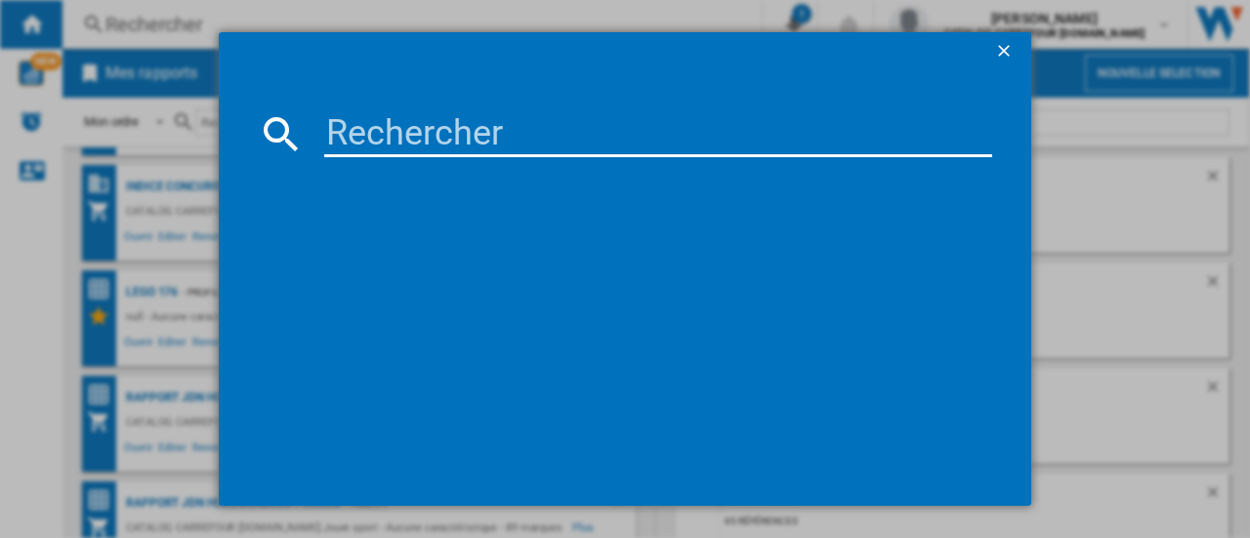
click at [364, 140] on input at bounding box center [658, 133] width 668 height 47
paste input "5702017568560"
type input "5702017568560"
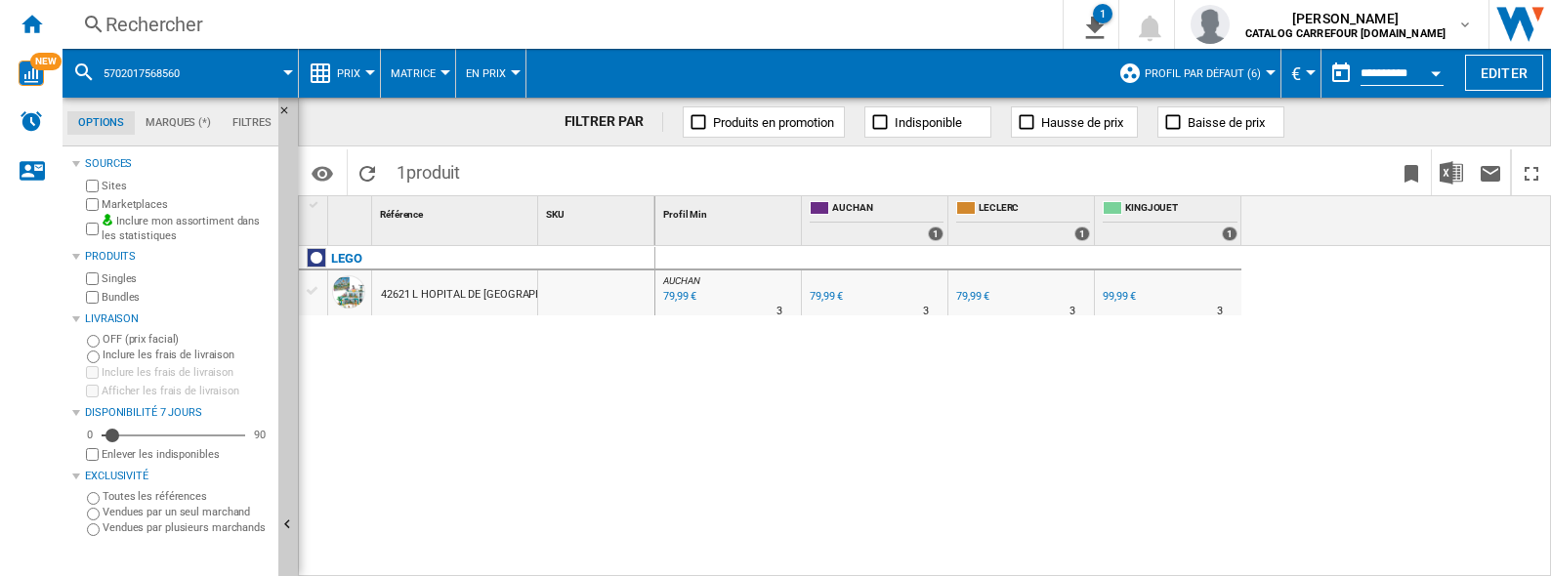
click at [317, 18] on div "Rechercher" at bounding box center [559, 24] width 907 height 27
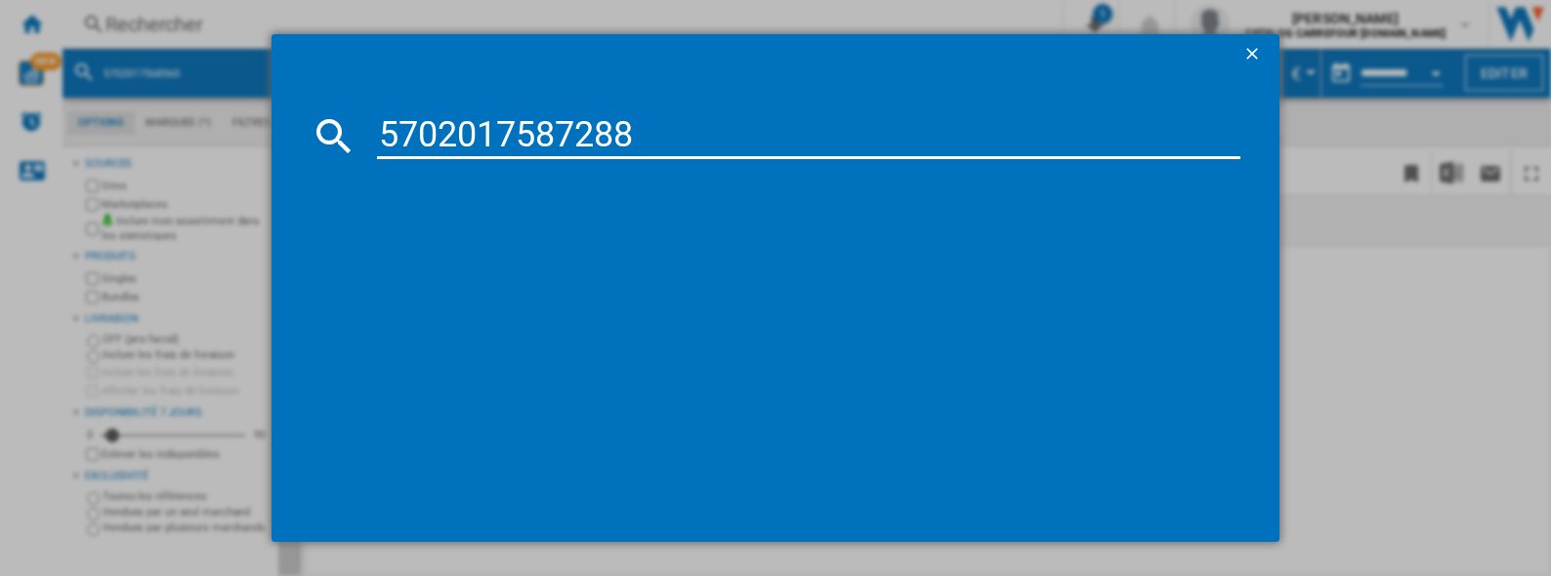
type input "5702017587288"
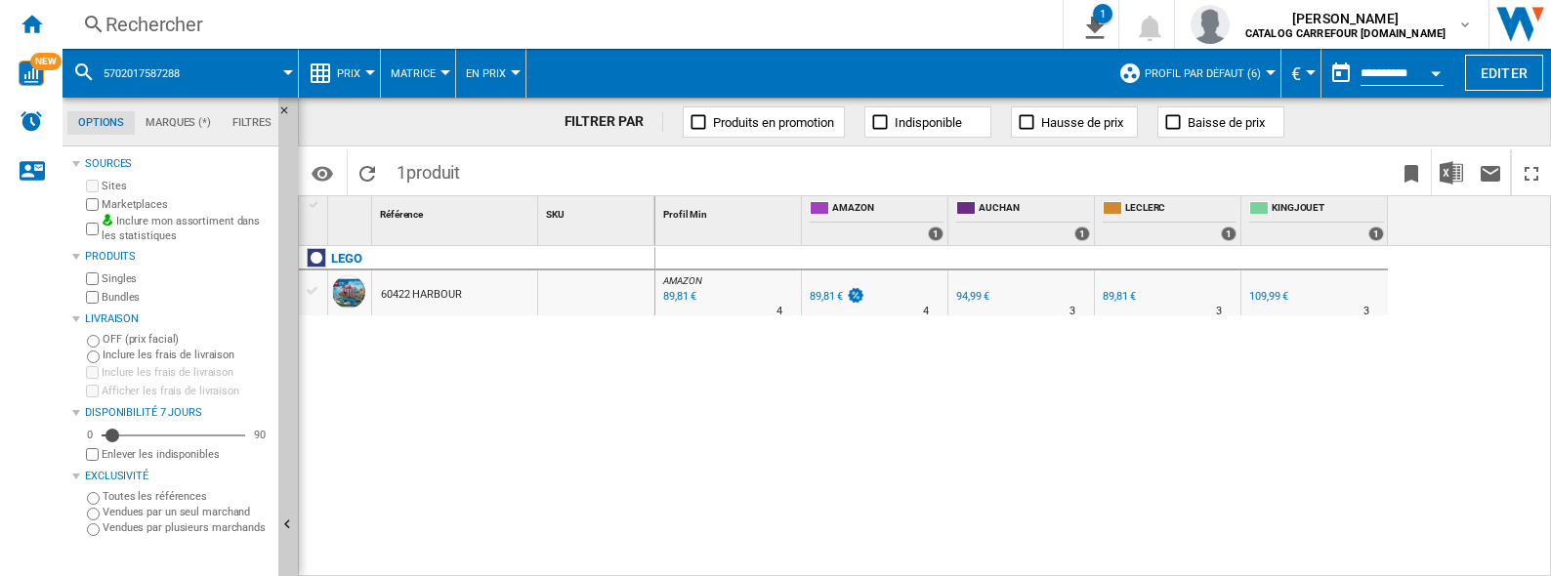
click at [535, 385] on div "LEGO 60422 HARBOUR" at bounding box center [477, 406] width 357 height 320
click at [206, 22] on div "Rechercher" at bounding box center [559, 24] width 907 height 27
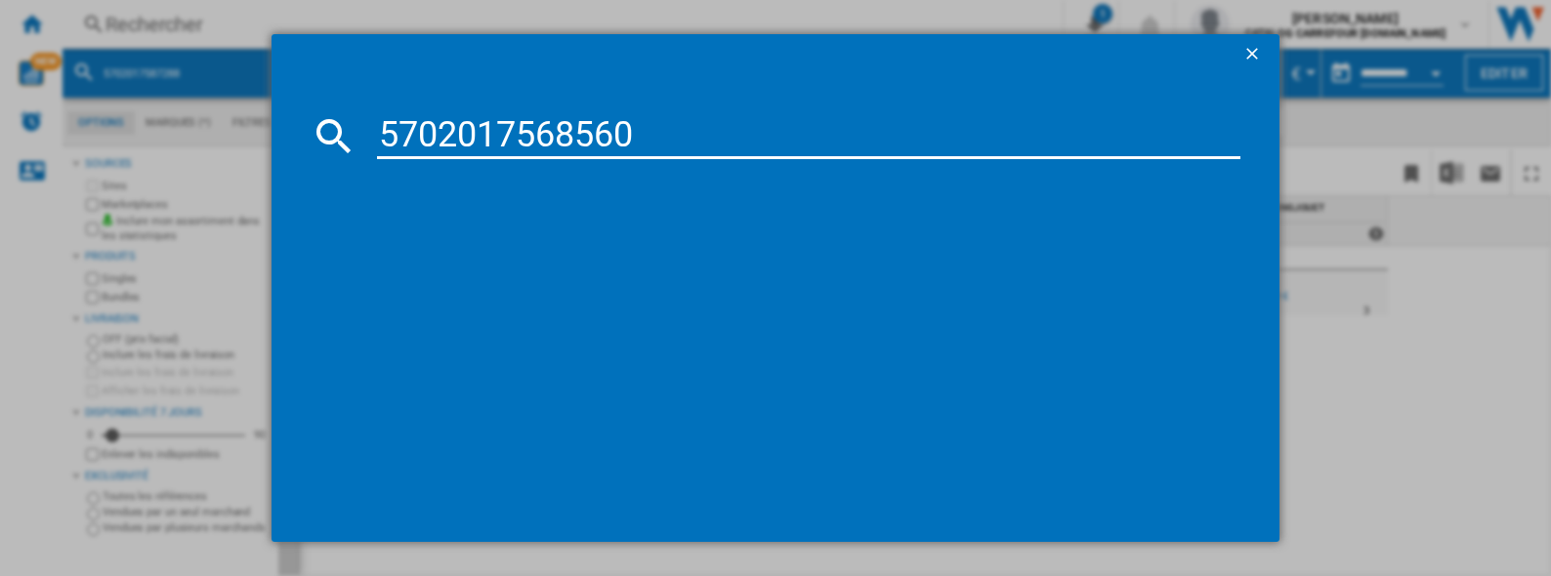
type input "5702017568560"
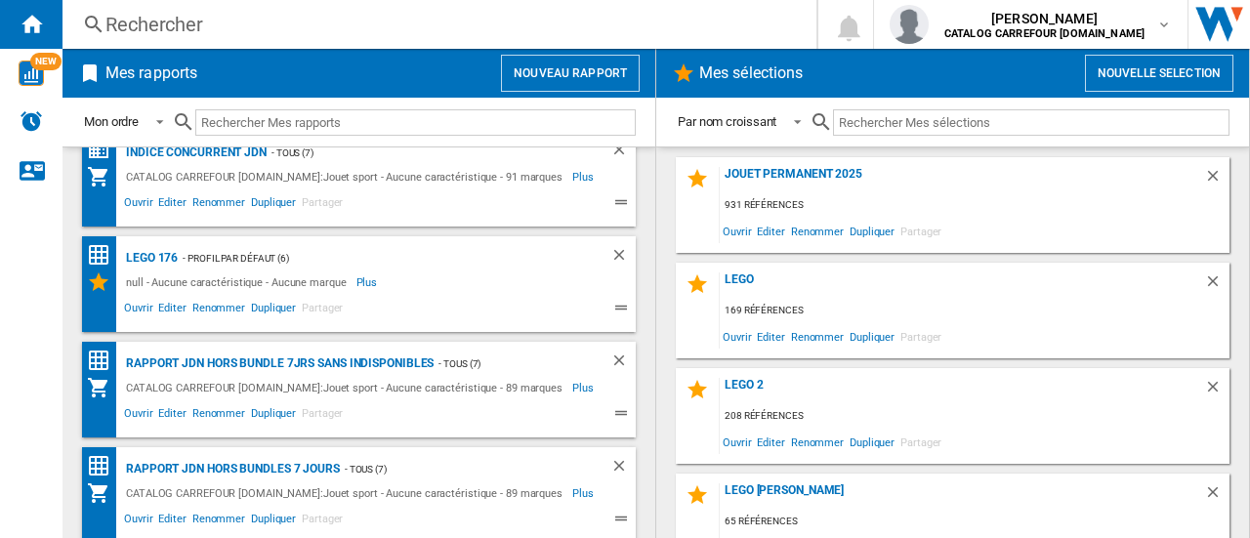
scroll to position [136, 0]
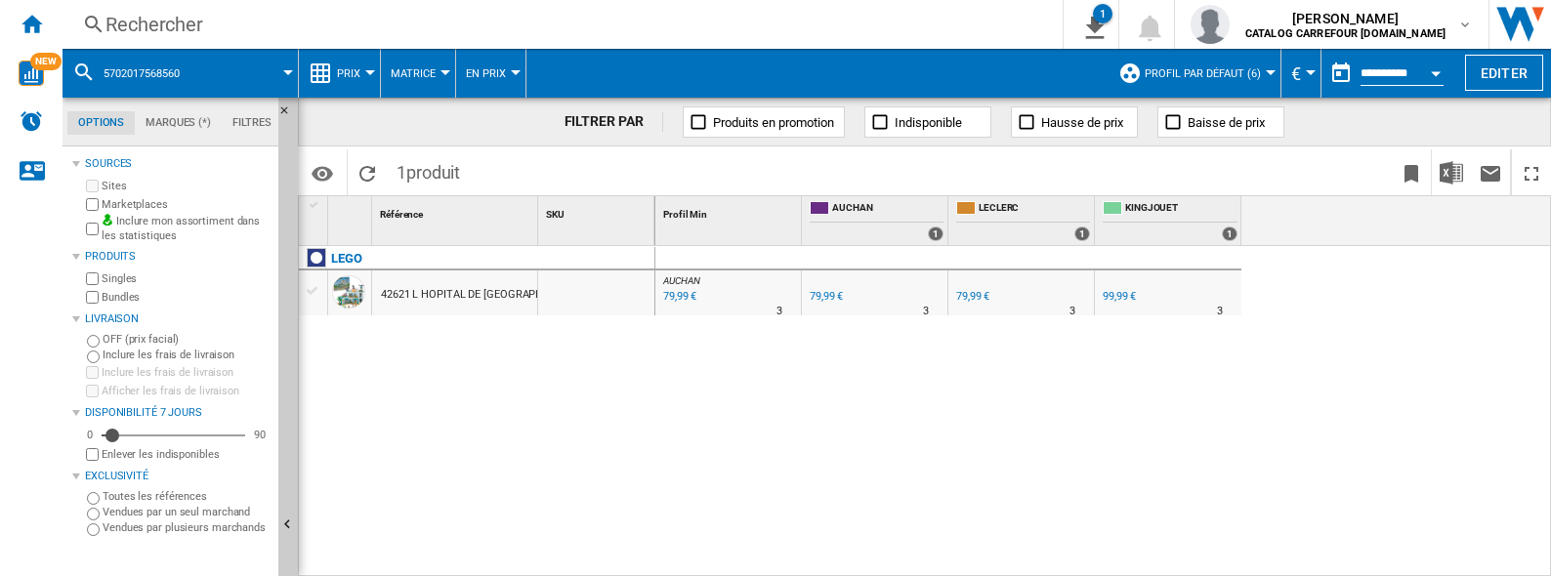
click at [373, 18] on div "Rechercher" at bounding box center [559, 24] width 907 height 27
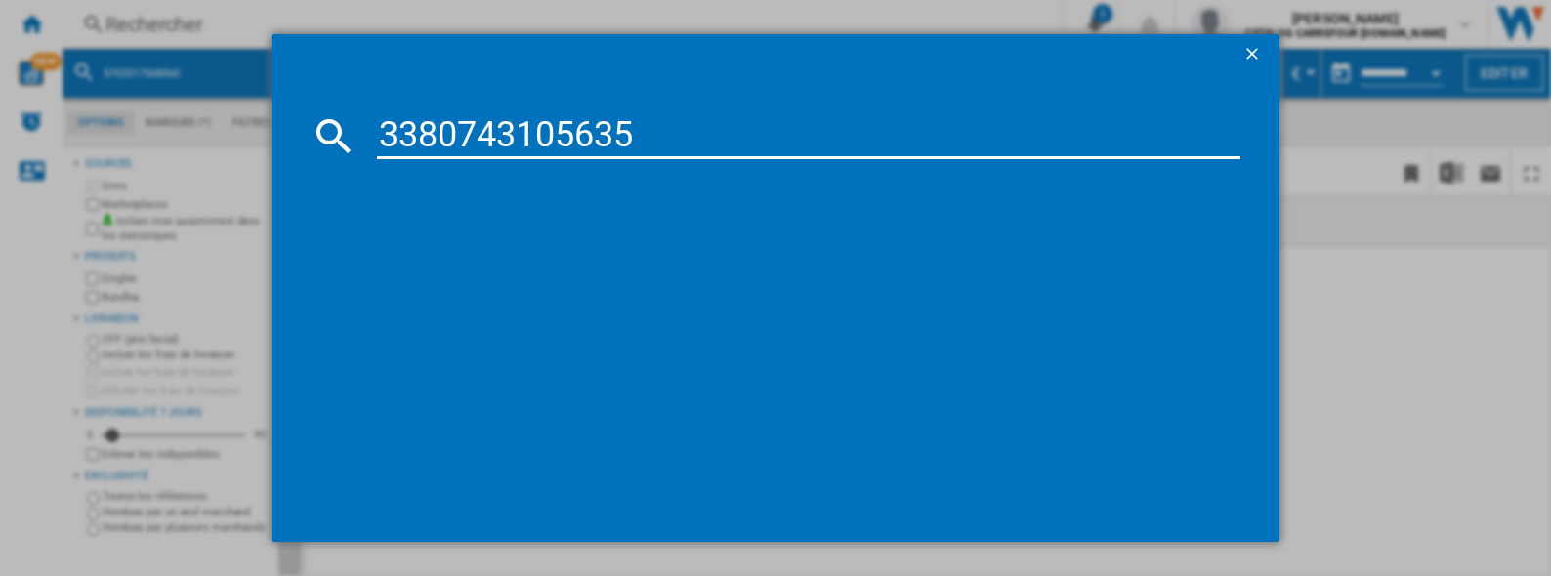
type input "3380743105635"
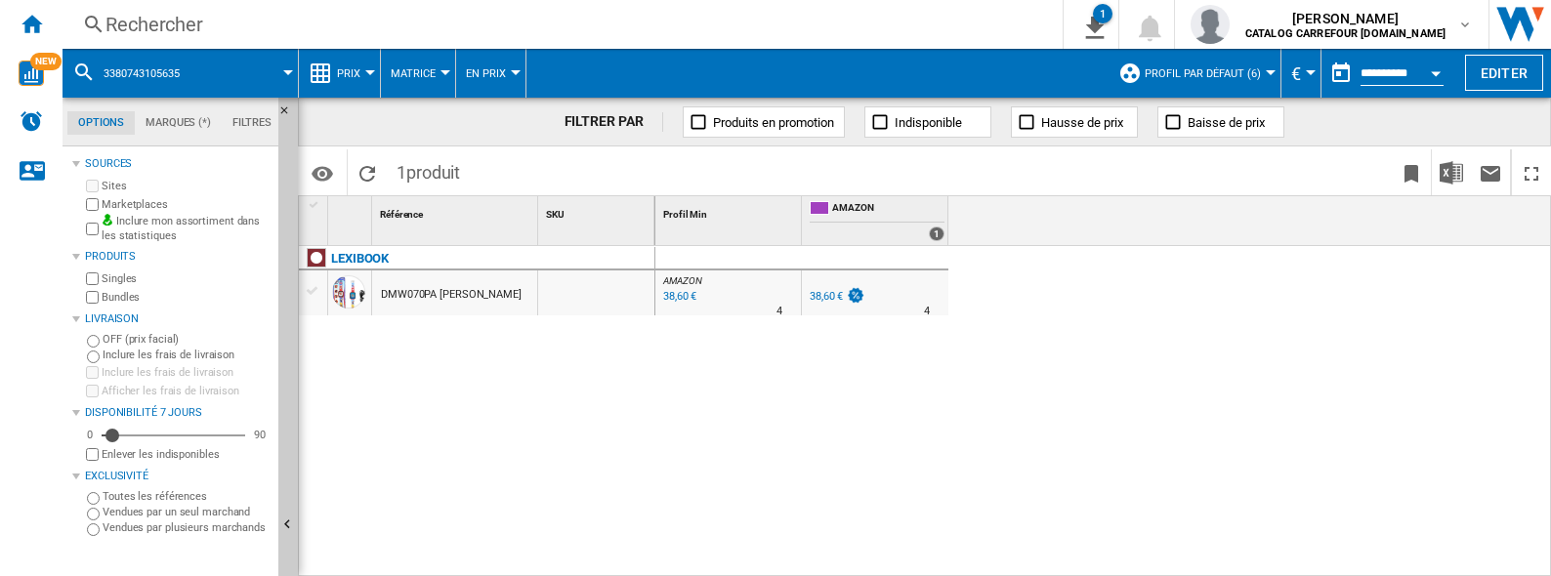
click at [816, 293] on div "38,60 €" at bounding box center [826, 296] width 33 height 13
